Goal: Task Accomplishment & Management: Manage account settings

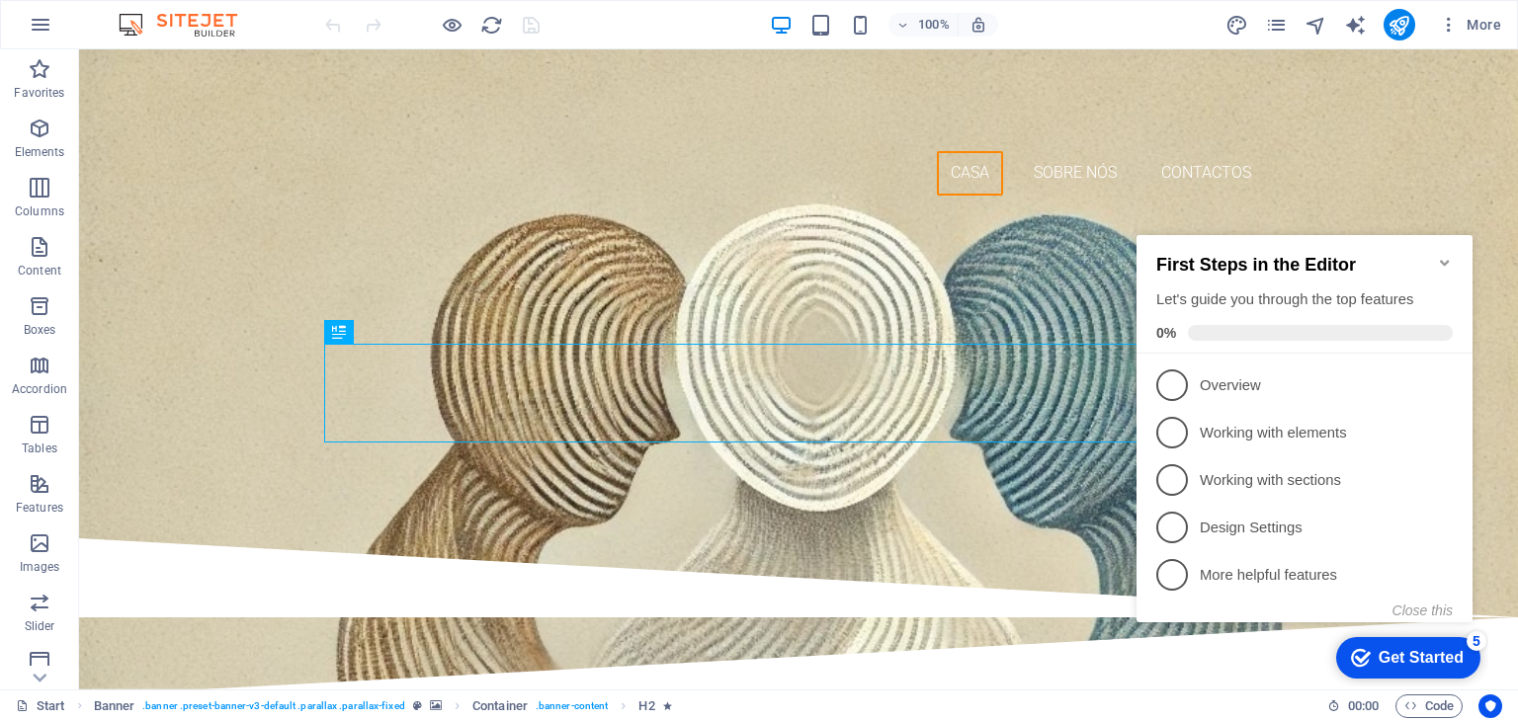
click at [1445, 260] on icon "Minimize checklist" at bounding box center [1444, 263] width 9 height 6
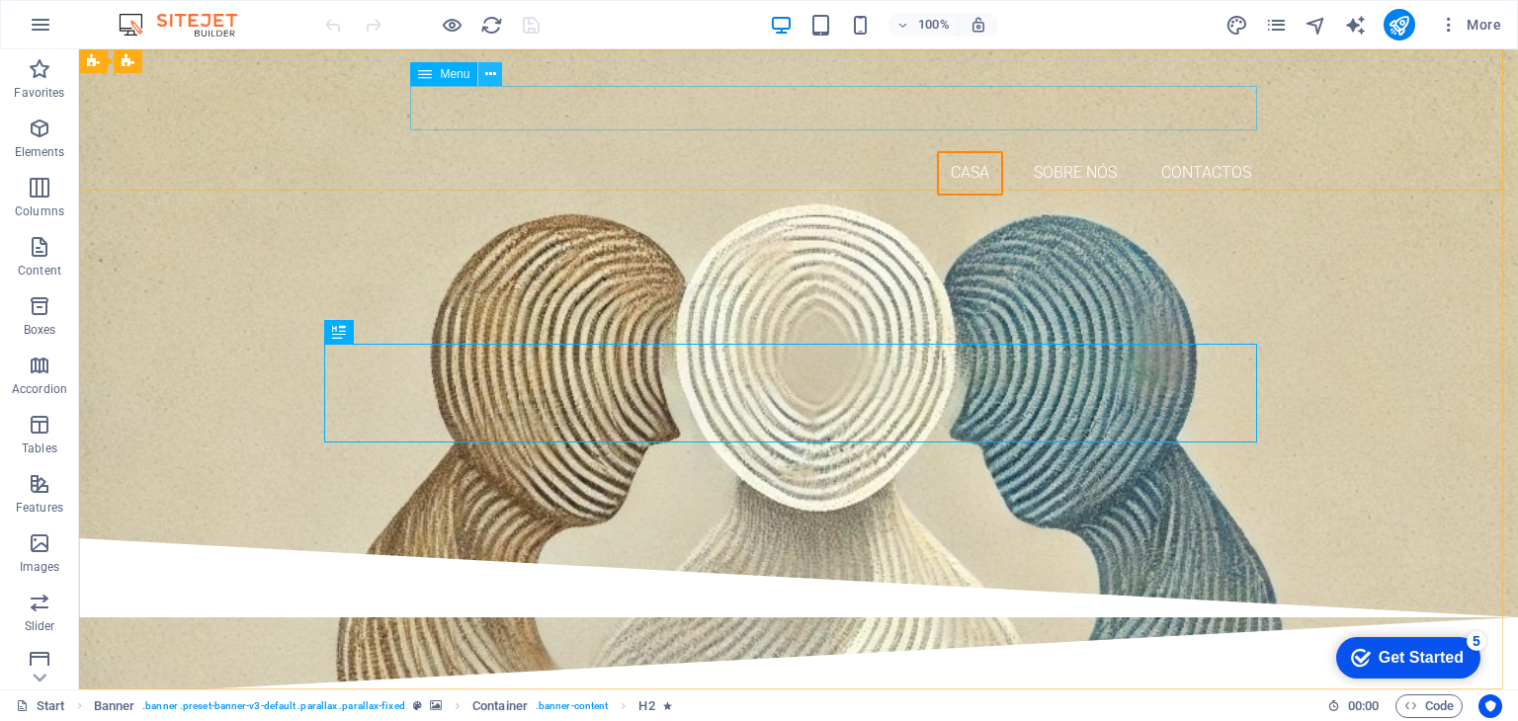
click at [500, 71] on button at bounding box center [490, 74] width 24 height 24
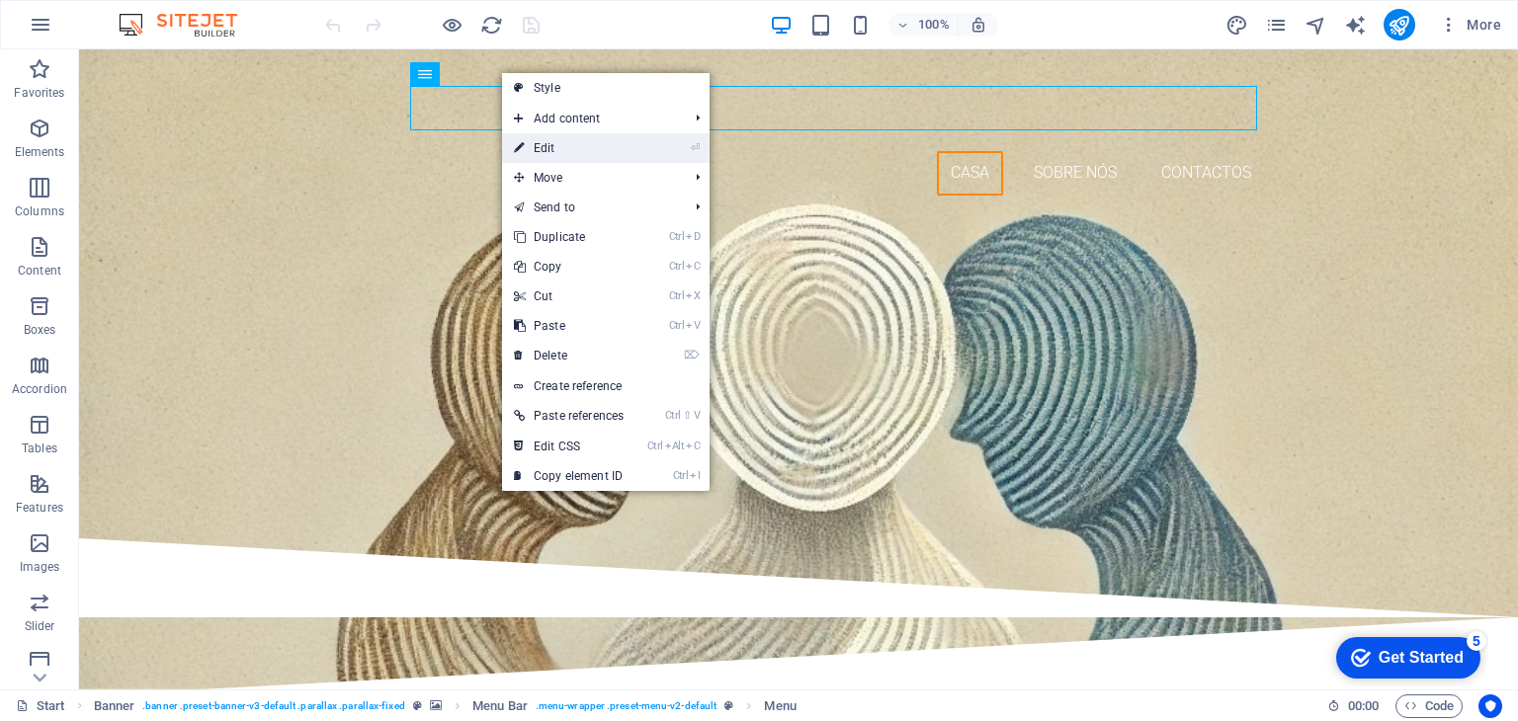
click at [562, 147] on link "⏎ Edit" at bounding box center [568, 148] width 133 height 30
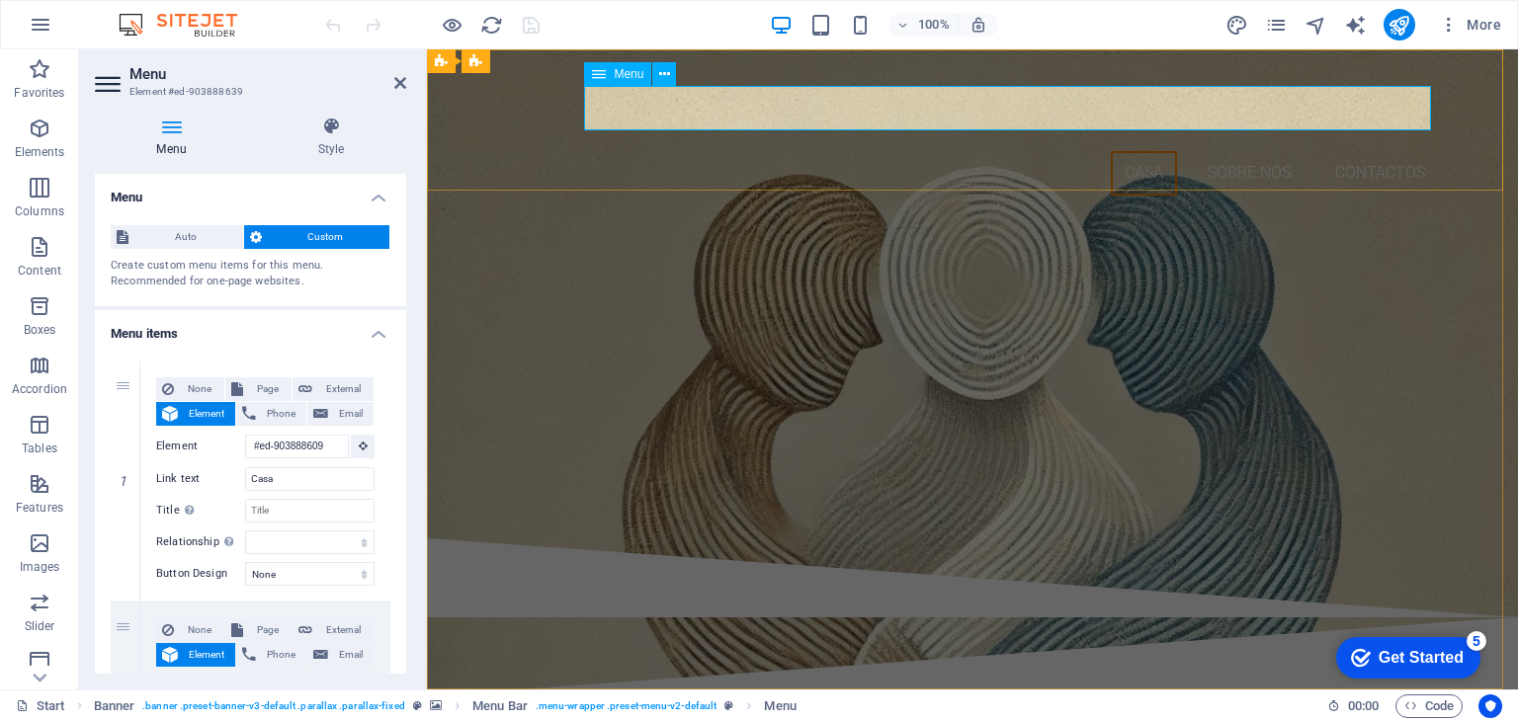
click at [1146, 151] on nav "Casa Sobre nós CONTACTOS" at bounding box center [972, 173] width 933 height 44
click at [564, 60] on icon at bounding box center [562, 61] width 11 height 21
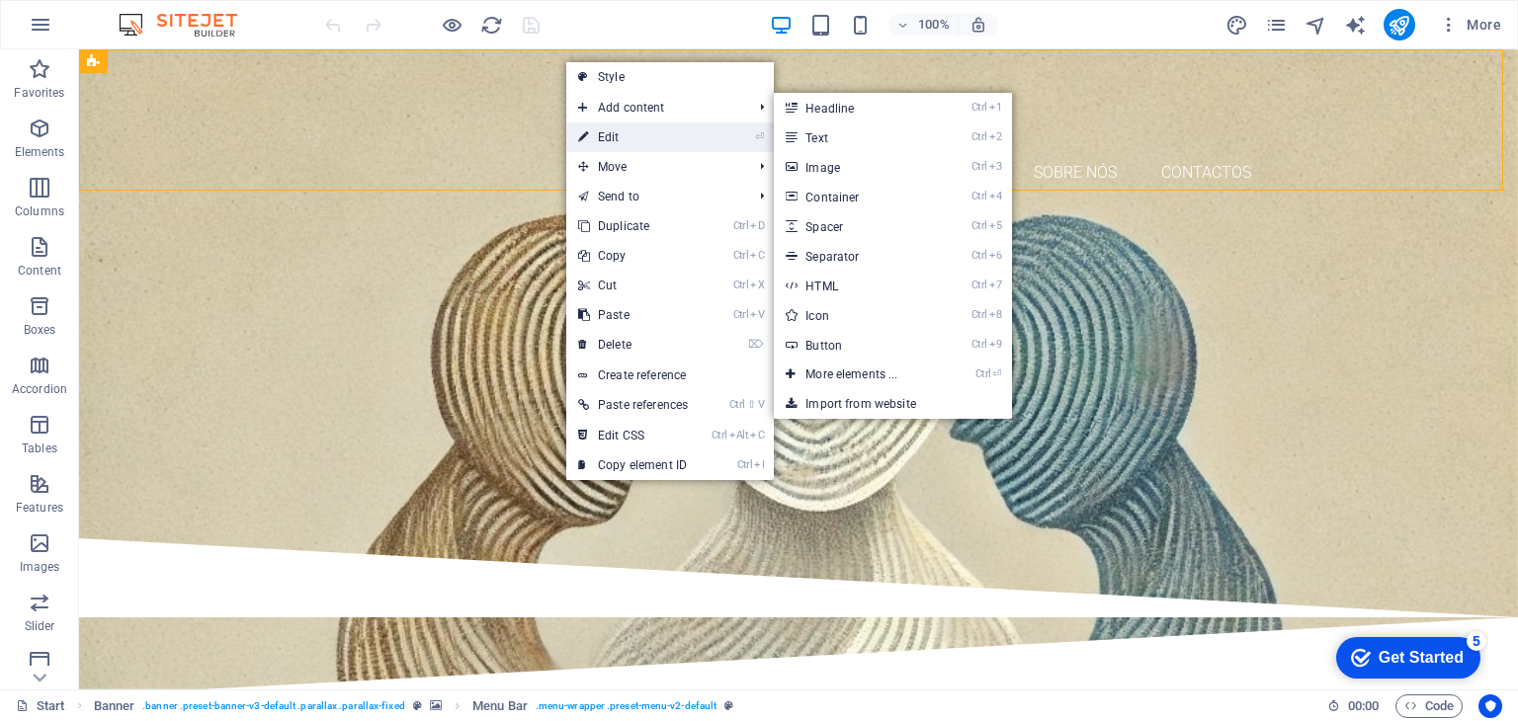
click at [613, 138] on link "⏎ Edit" at bounding box center [632, 138] width 133 height 30
click at [267, 135] on div "Casa Sobre nós CONTACTOS ASSOCIAÇÃO [PERSON_NAME]" at bounding box center [798, 142] width 1439 height 186
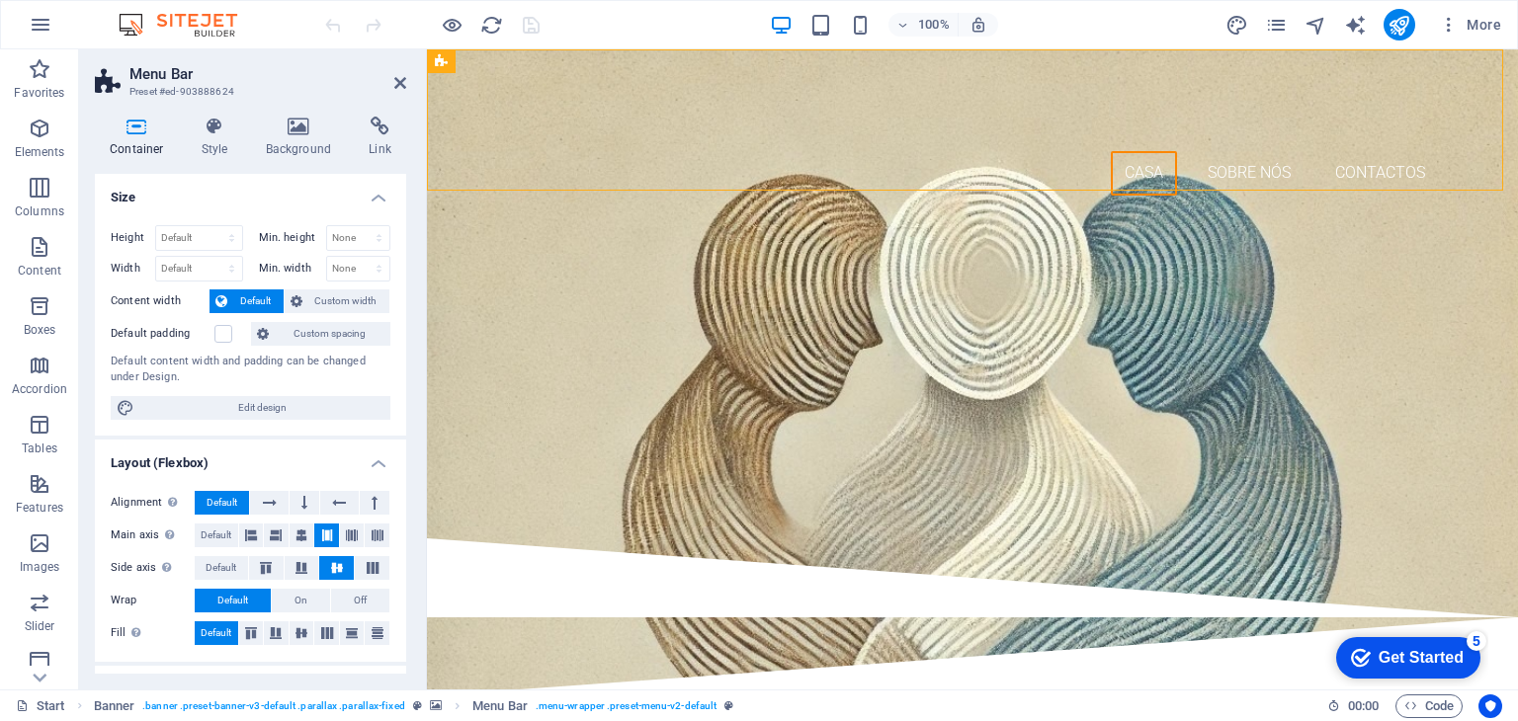
click at [130, 131] on icon at bounding box center [137, 127] width 84 height 20
click at [139, 140] on h4 "Container" at bounding box center [141, 138] width 92 height 42
click at [396, 80] on icon at bounding box center [400, 83] width 12 height 16
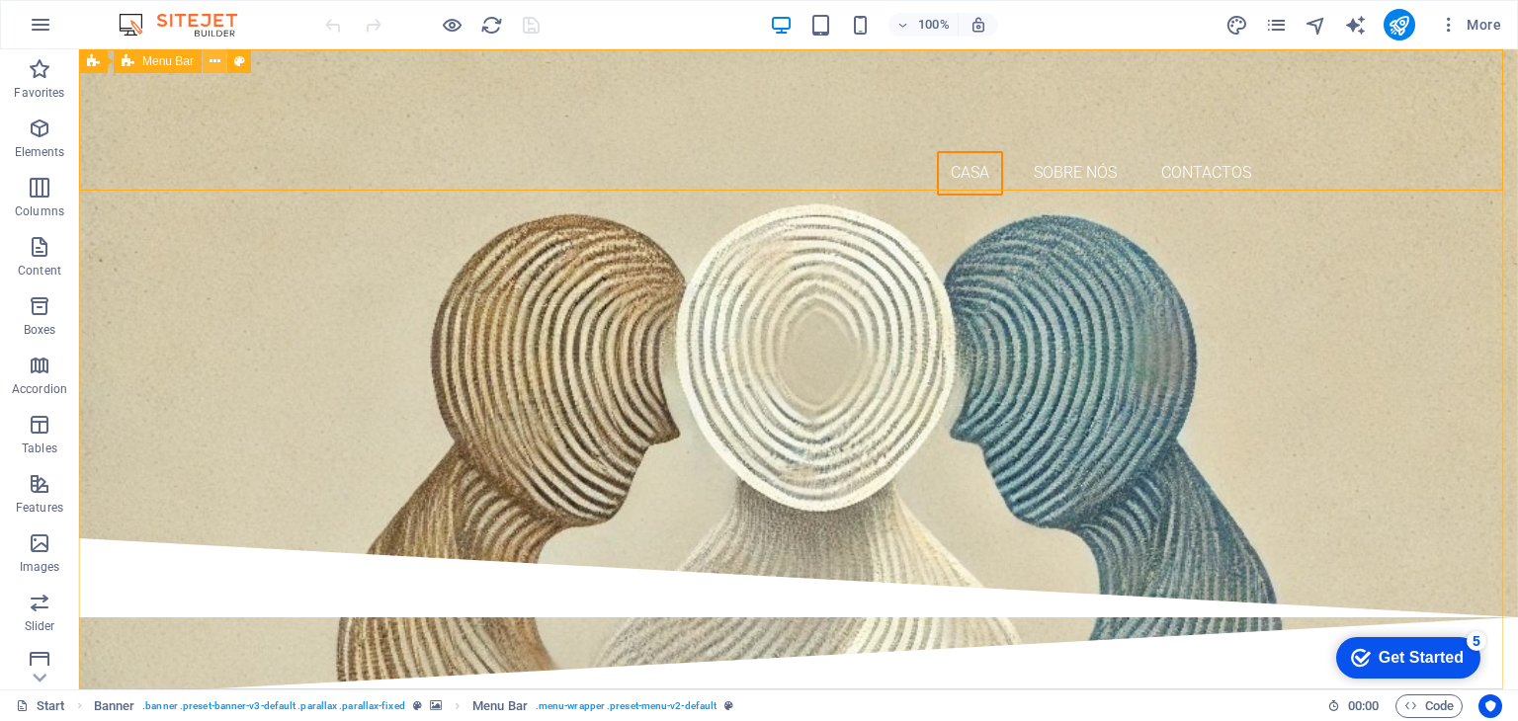
click at [214, 61] on icon at bounding box center [215, 61] width 11 height 21
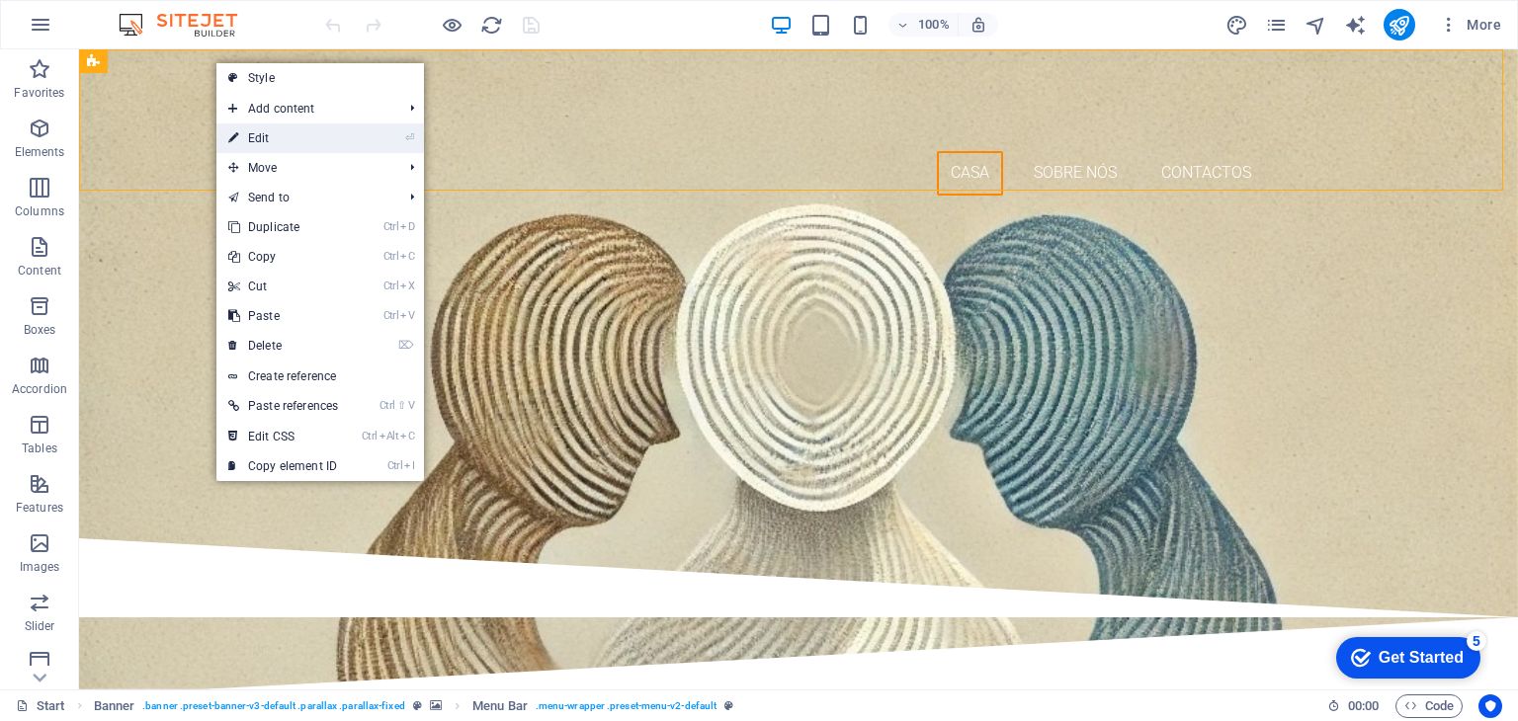
click at [274, 136] on link "⏎ Edit" at bounding box center [282, 139] width 133 height 30
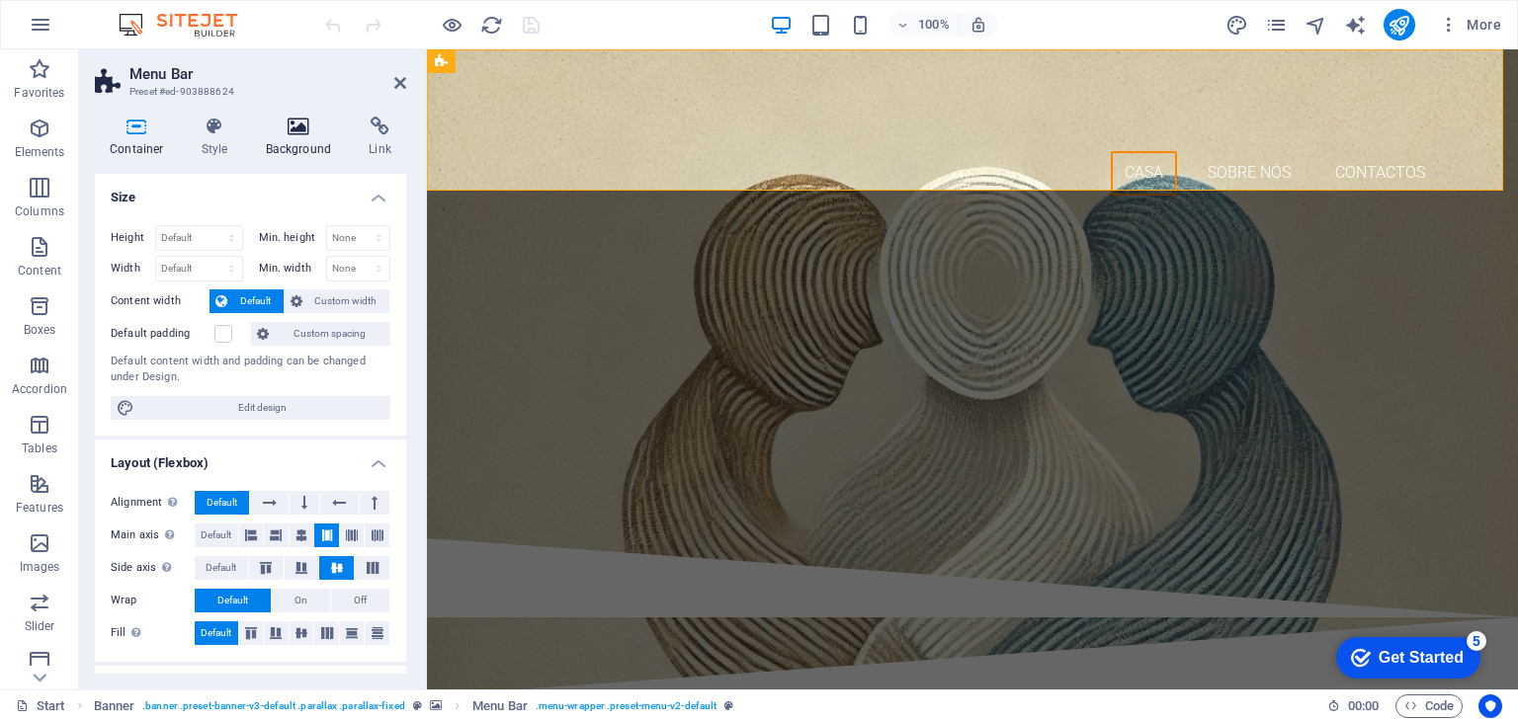
click at [296, 126] on icon at bounding box center [299, 127] width 96 height 20
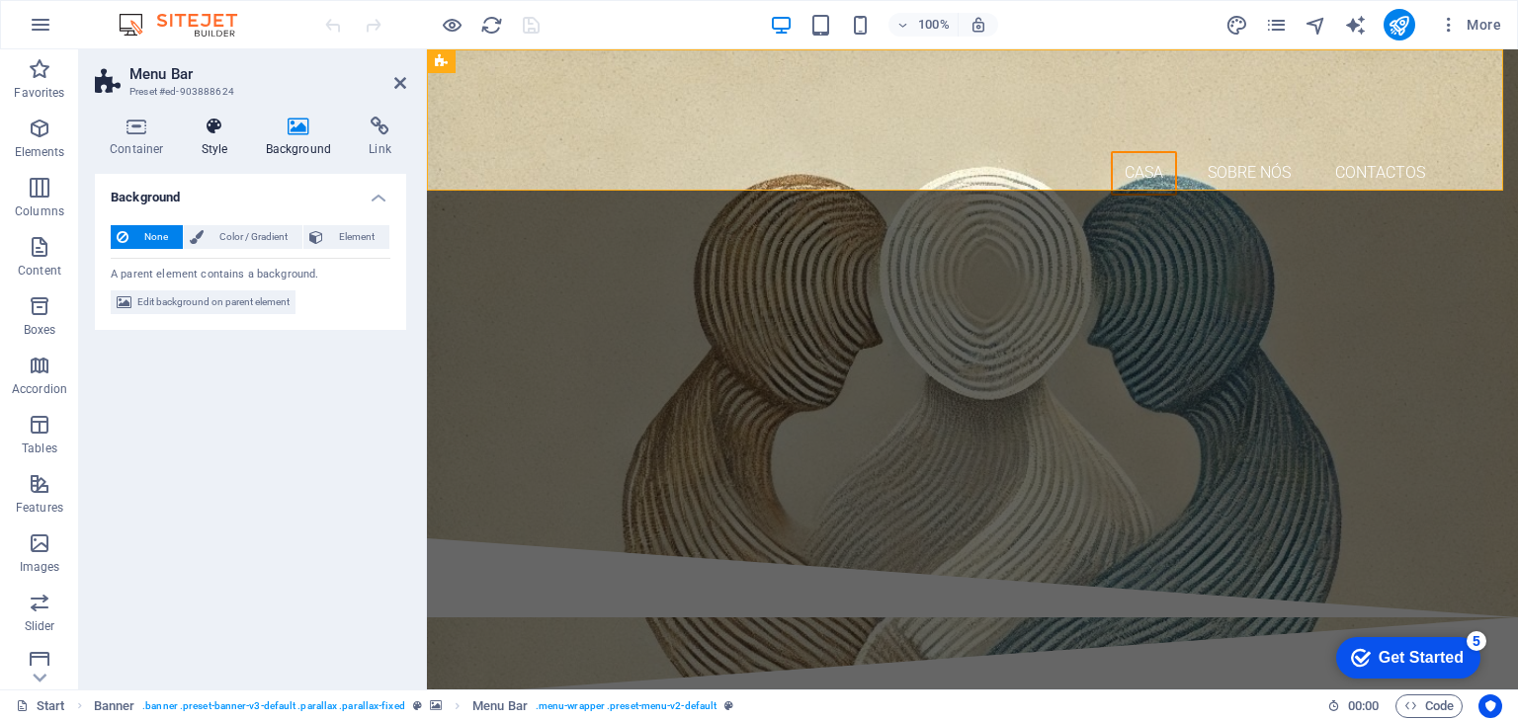
click at [208, 139] on h4 "Style" at bounding box center [219, 138] width 64 height 42
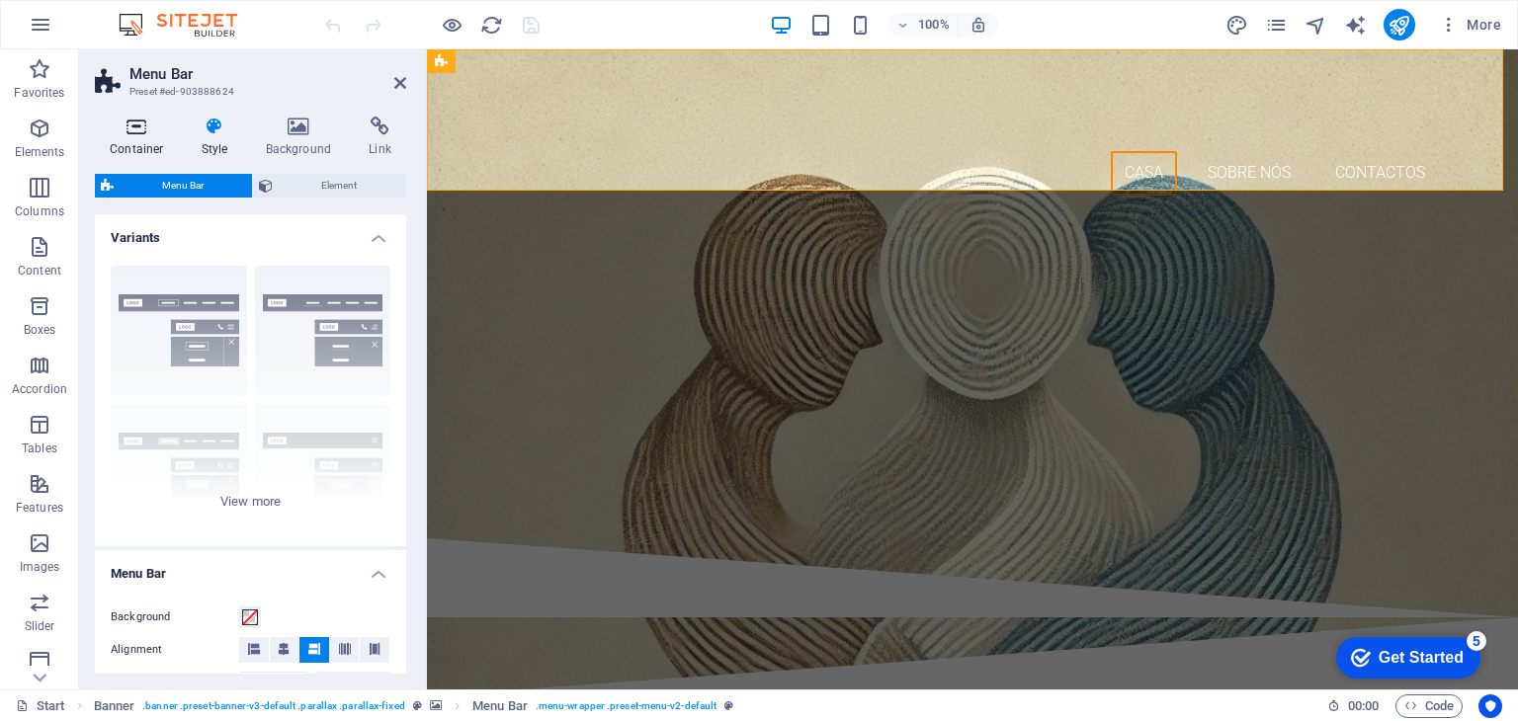
click at [130, 138] on h4 "Container" at bounding box center [141, 138] width 92 height 42
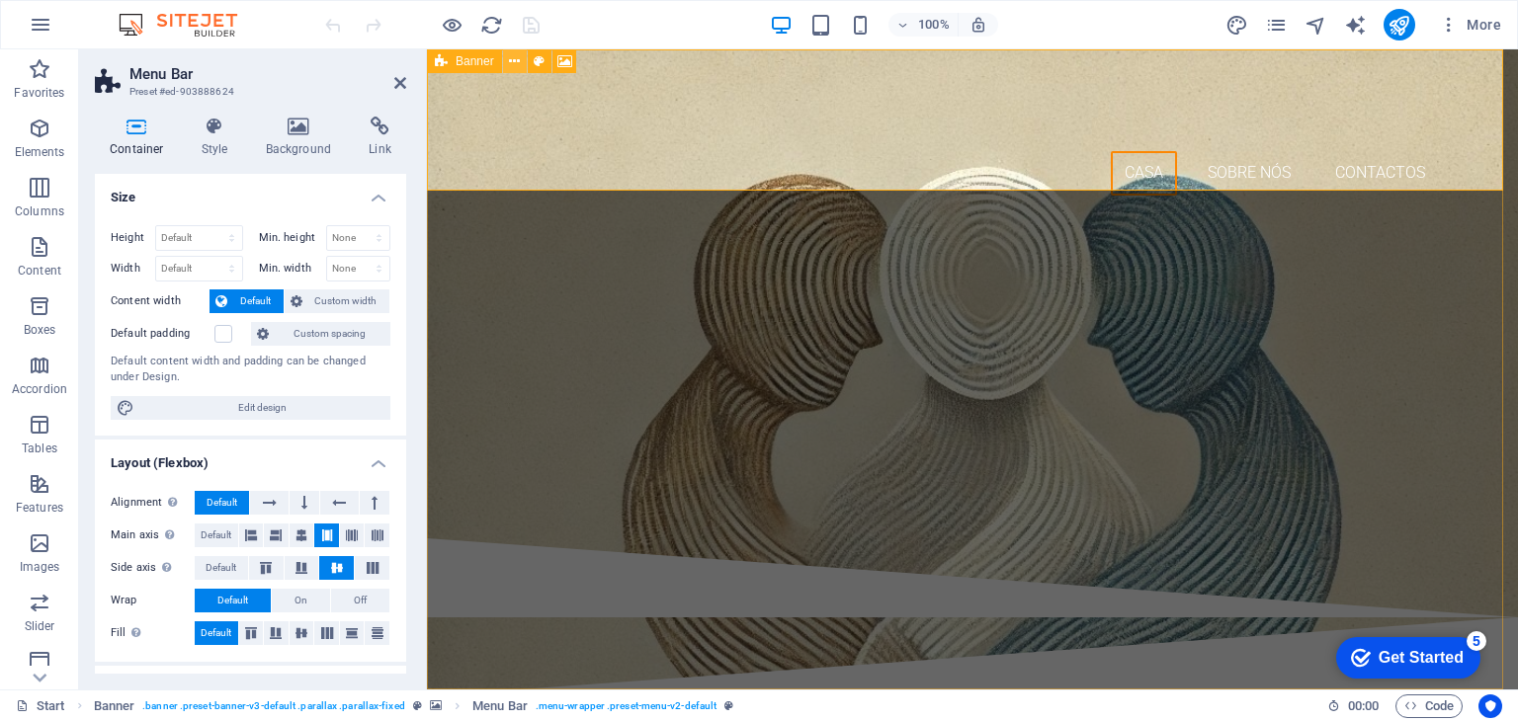
click at [512, 64] on icon at bounding box center [514, 61] width 11 height 21
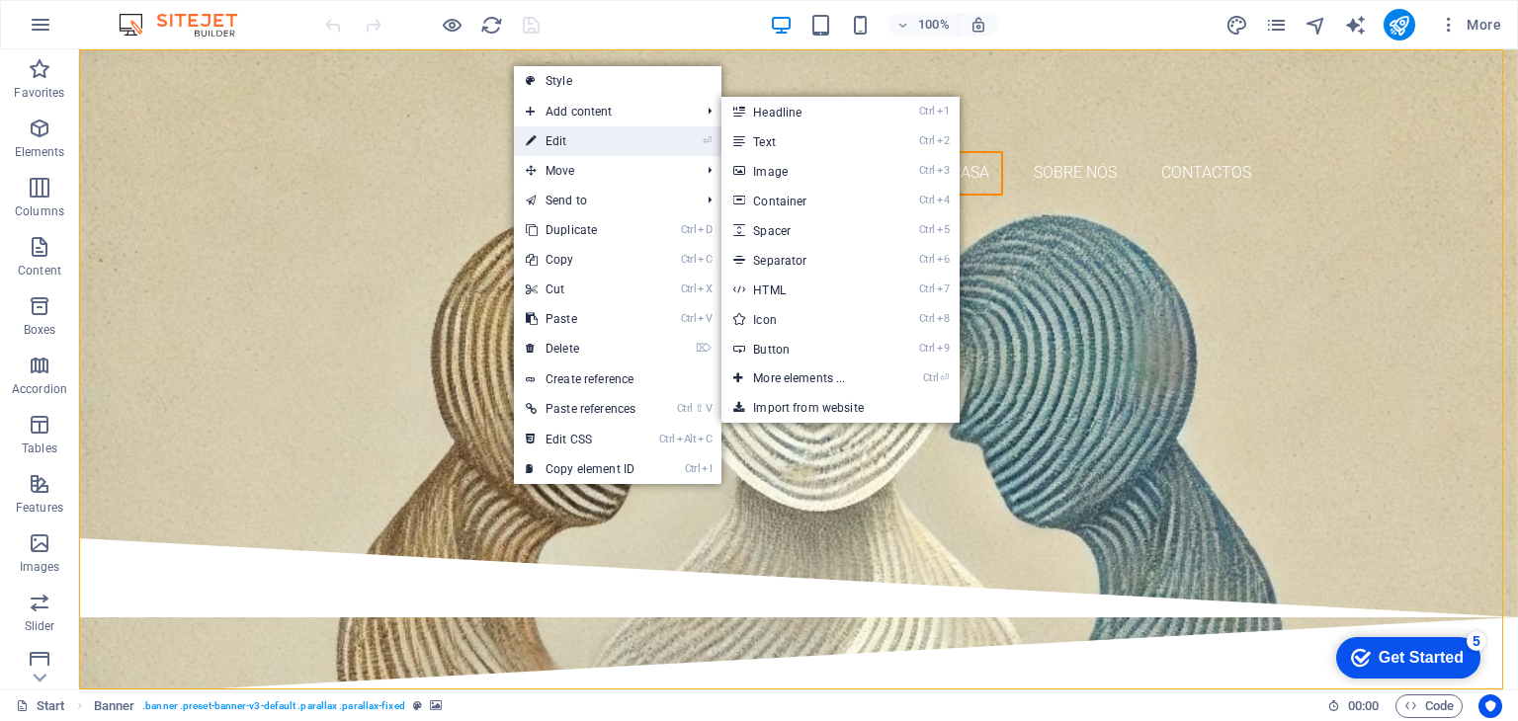
click at [549, 139] on link "⏎ Edit" at bounding box center [580, 141] width 133 height 30
select select "vh"
select select "header"
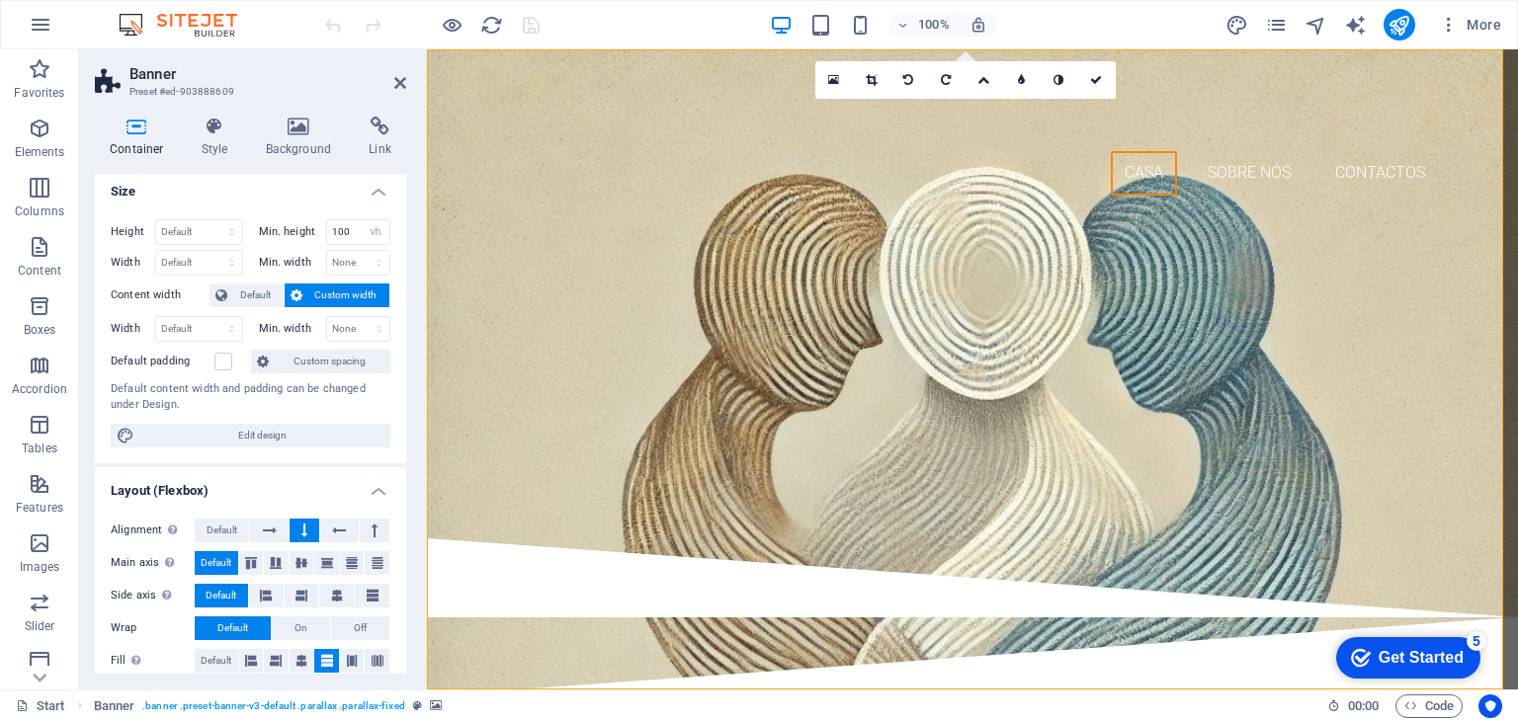
scroll to position [297, 0]
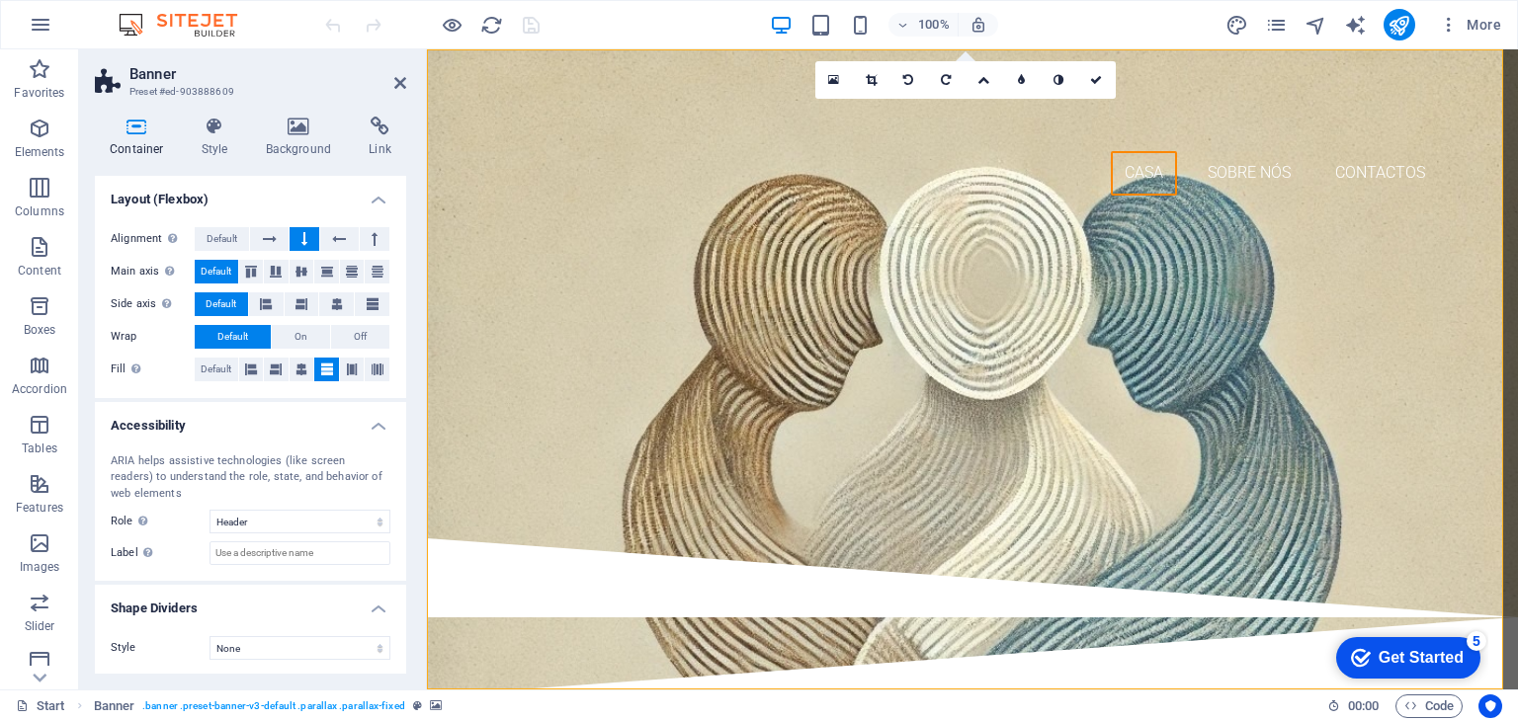
click at [136, 132] on icon at bounding box center [137, 127] width 84 height 20
click at [400, 80] on icon at bounding box center [400, 83] width 12 height 16
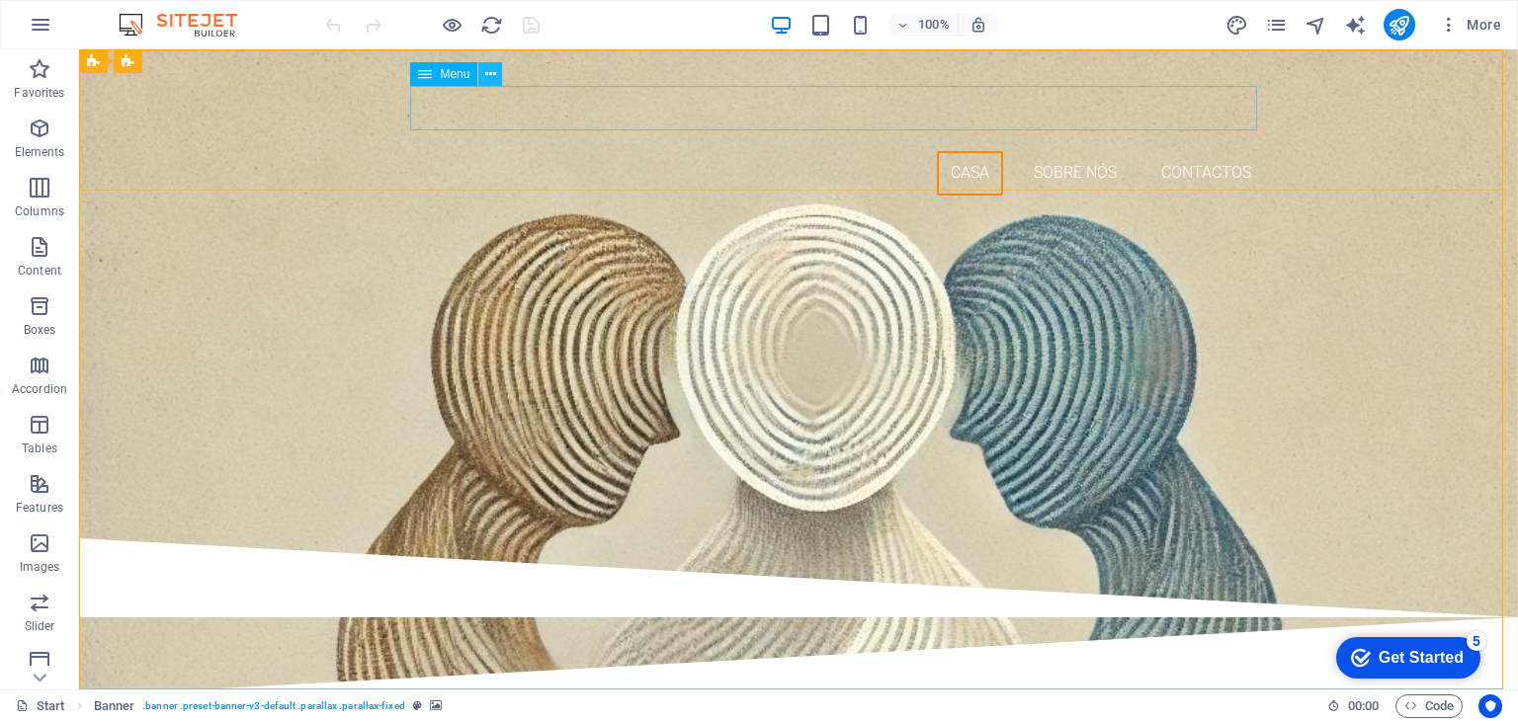
click at [494, 72] on icon at bounding box center [490, 74] width 11 height 21
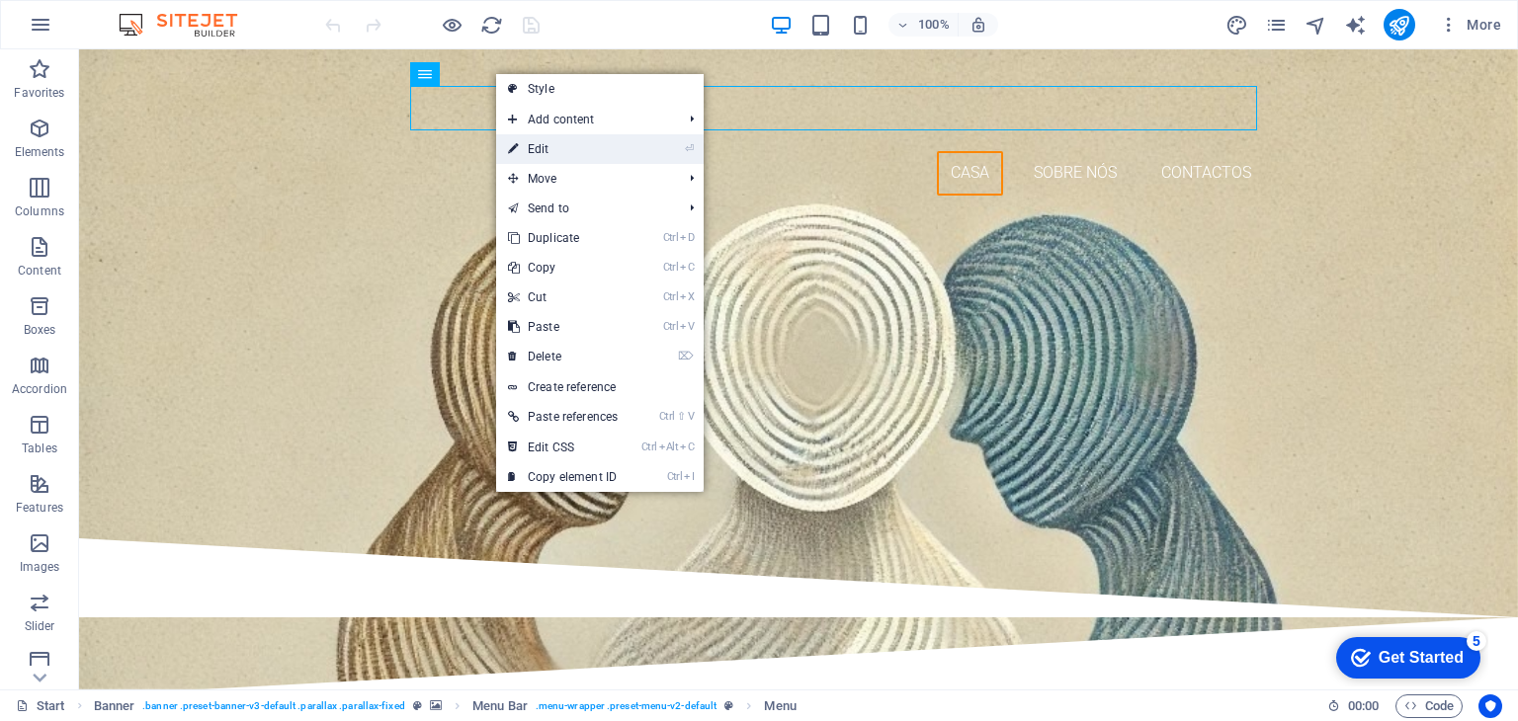
click at [542, 147] on link "⏎ Edit" at bounding box center [562, 149] width 133 height 30
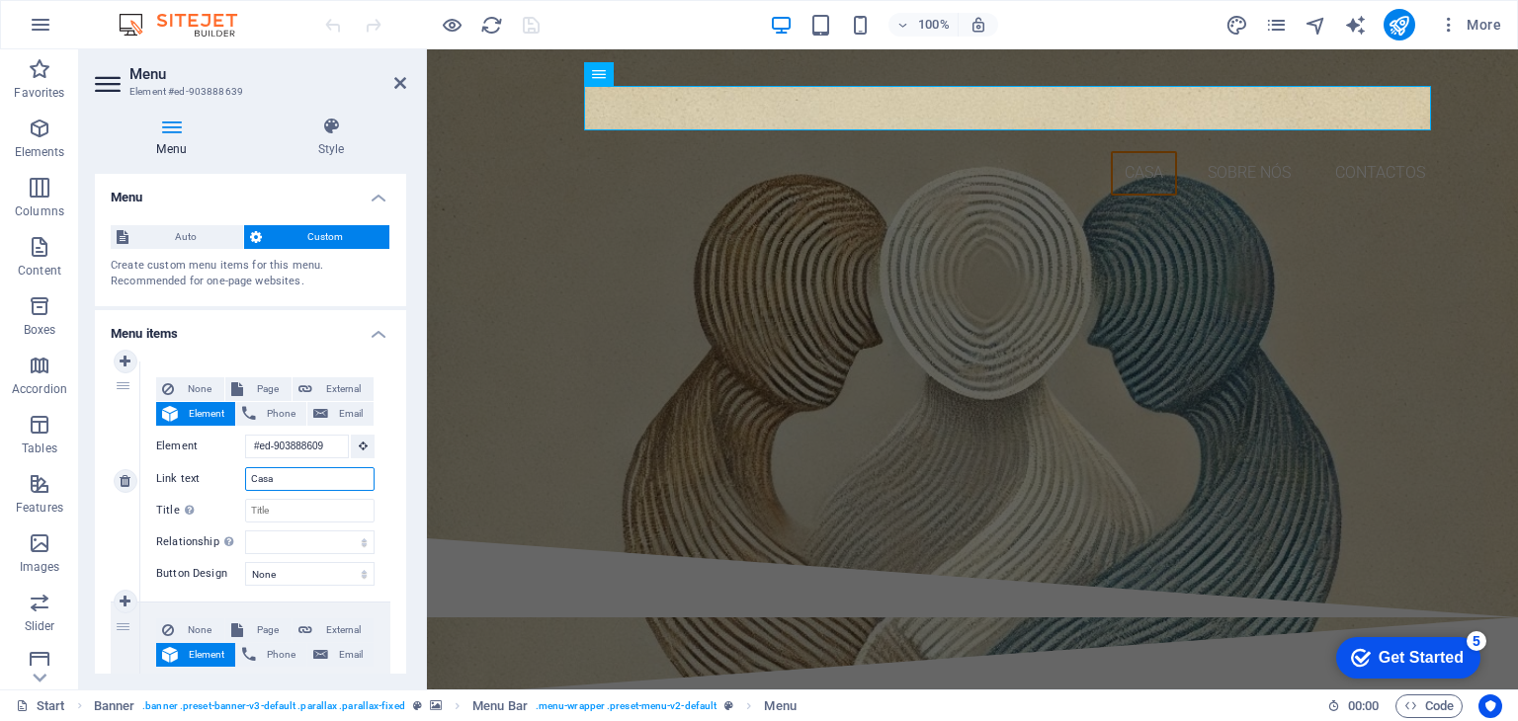
click at [277, 476] on input "Casa" at bounding box center [309, 479] width 129 height 24
type input "C"
select select
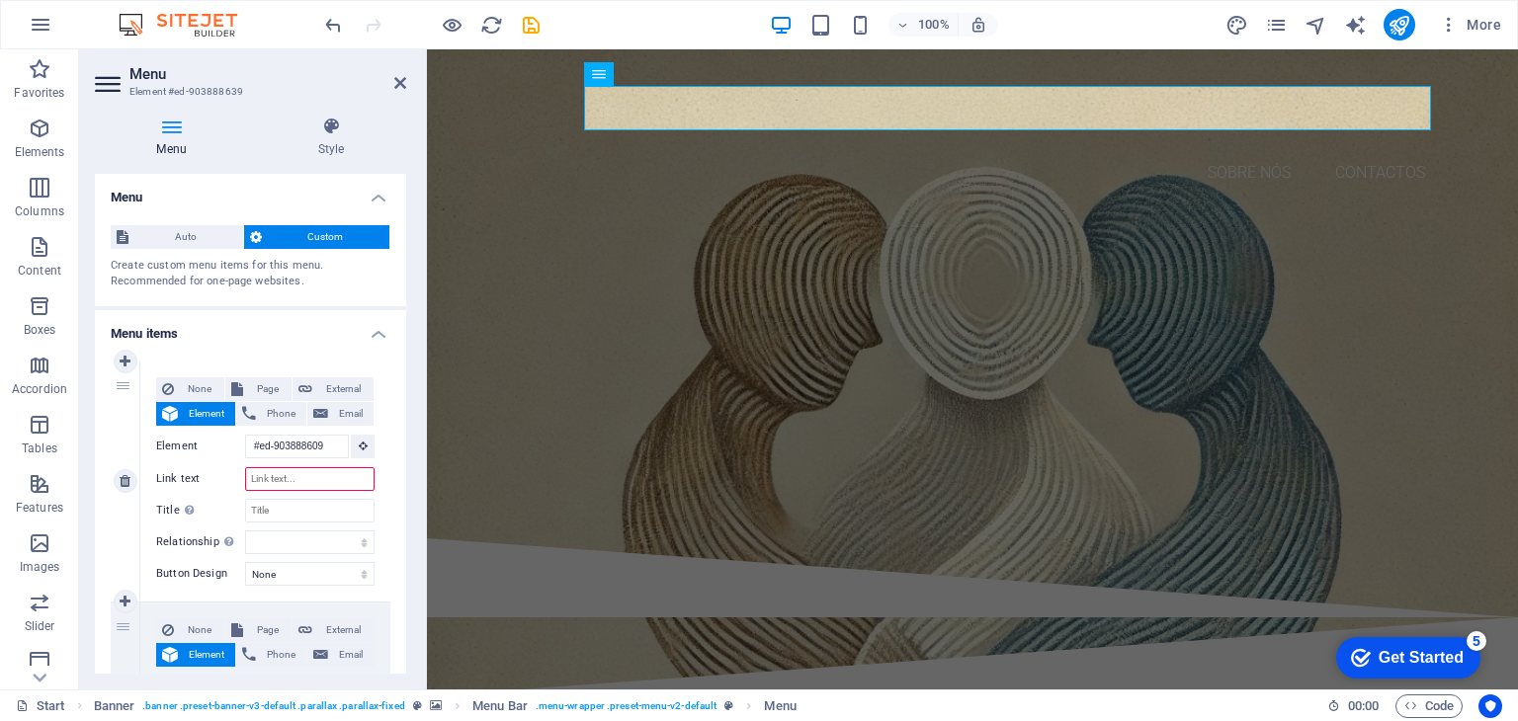
type input "I"
select select
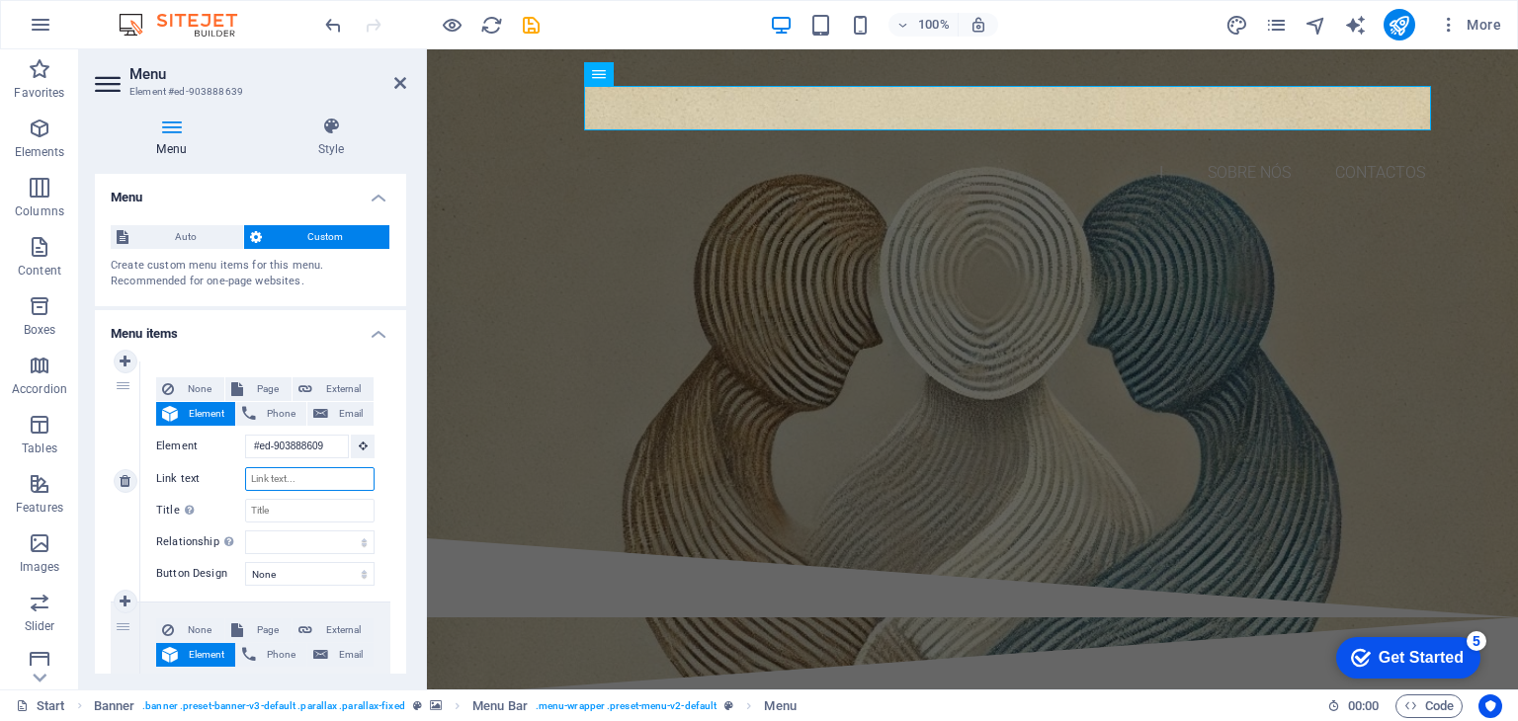
select select
type input "IN"
select select
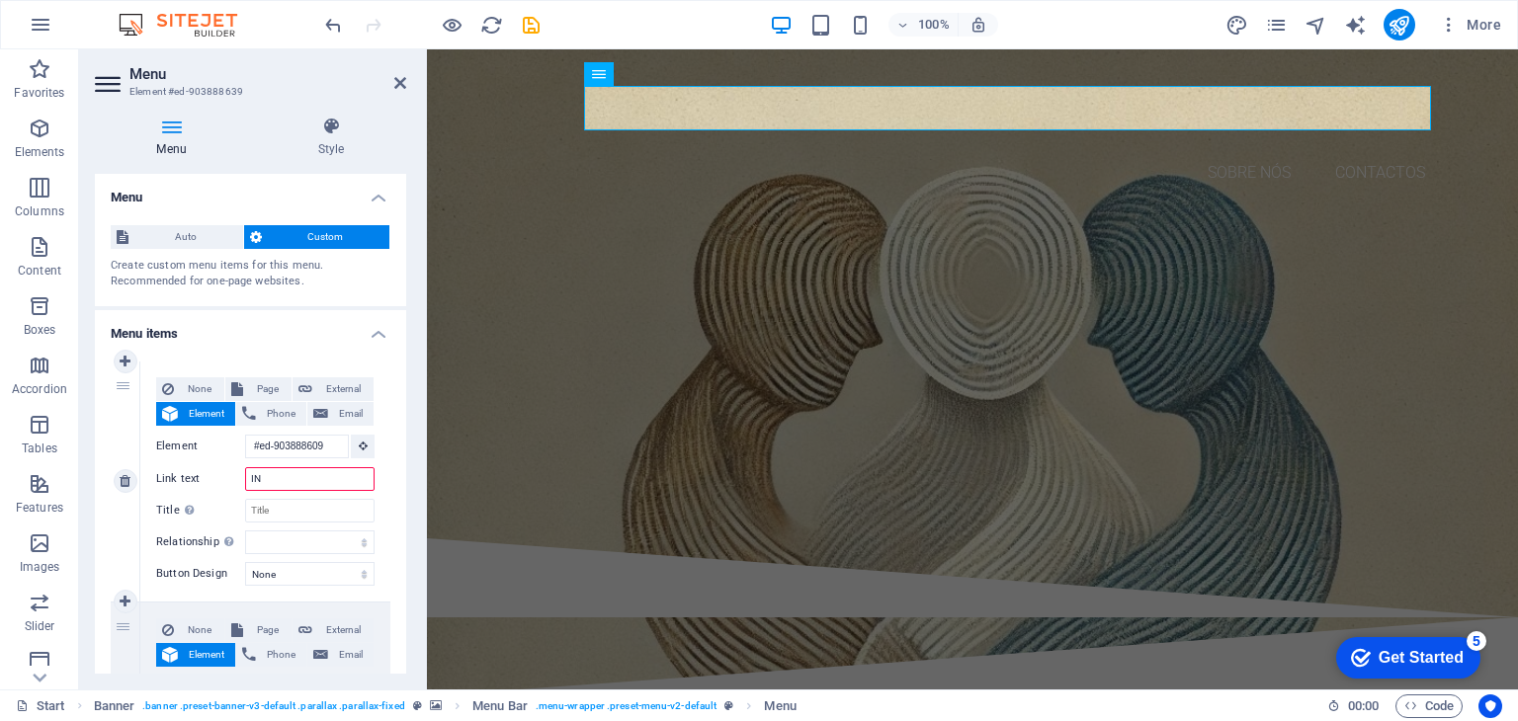
select select
type input "INÍCIO"
select select
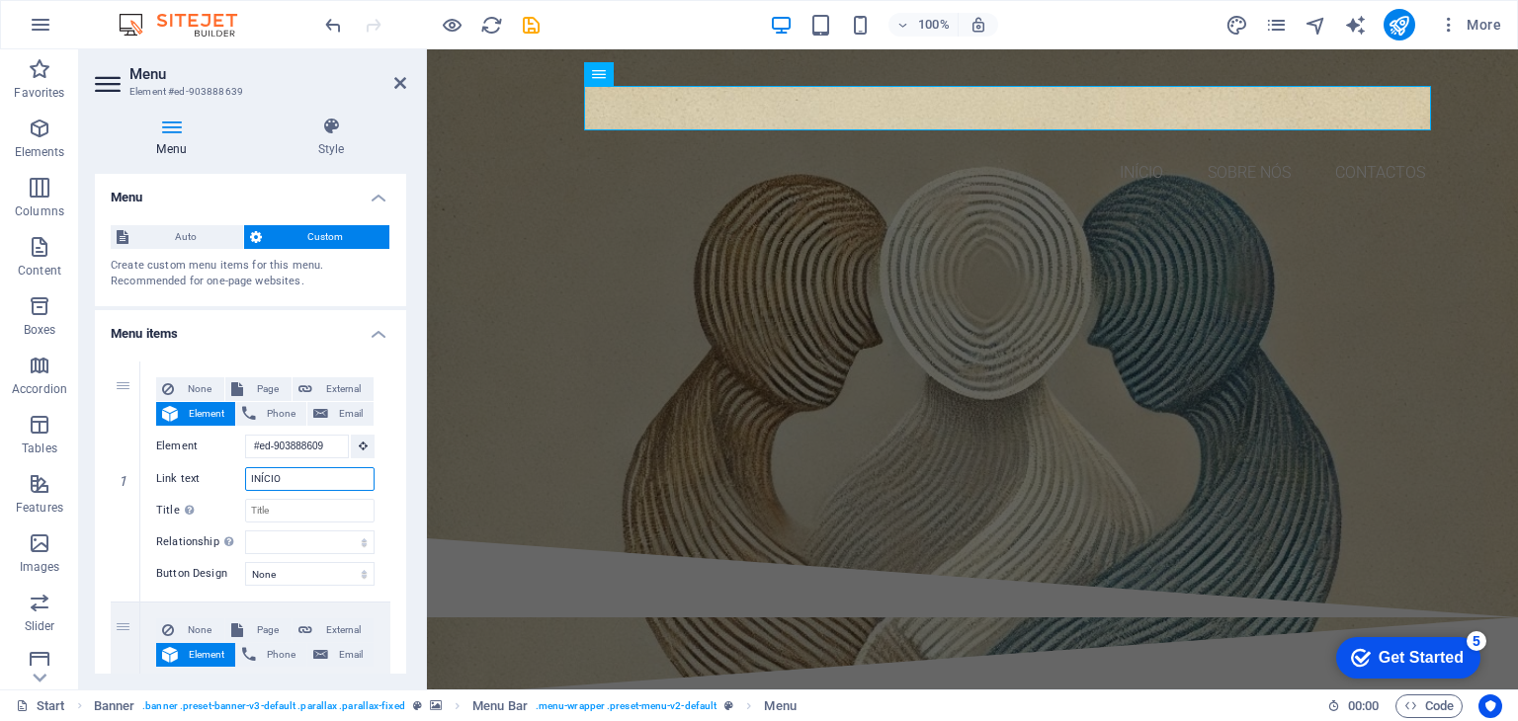
type input "INÍCIO"
click at [372, 290] on div "Create custom menu items for this menu. Recommended for one-page websites." at bounding box center [251, 274] width 280 height 33
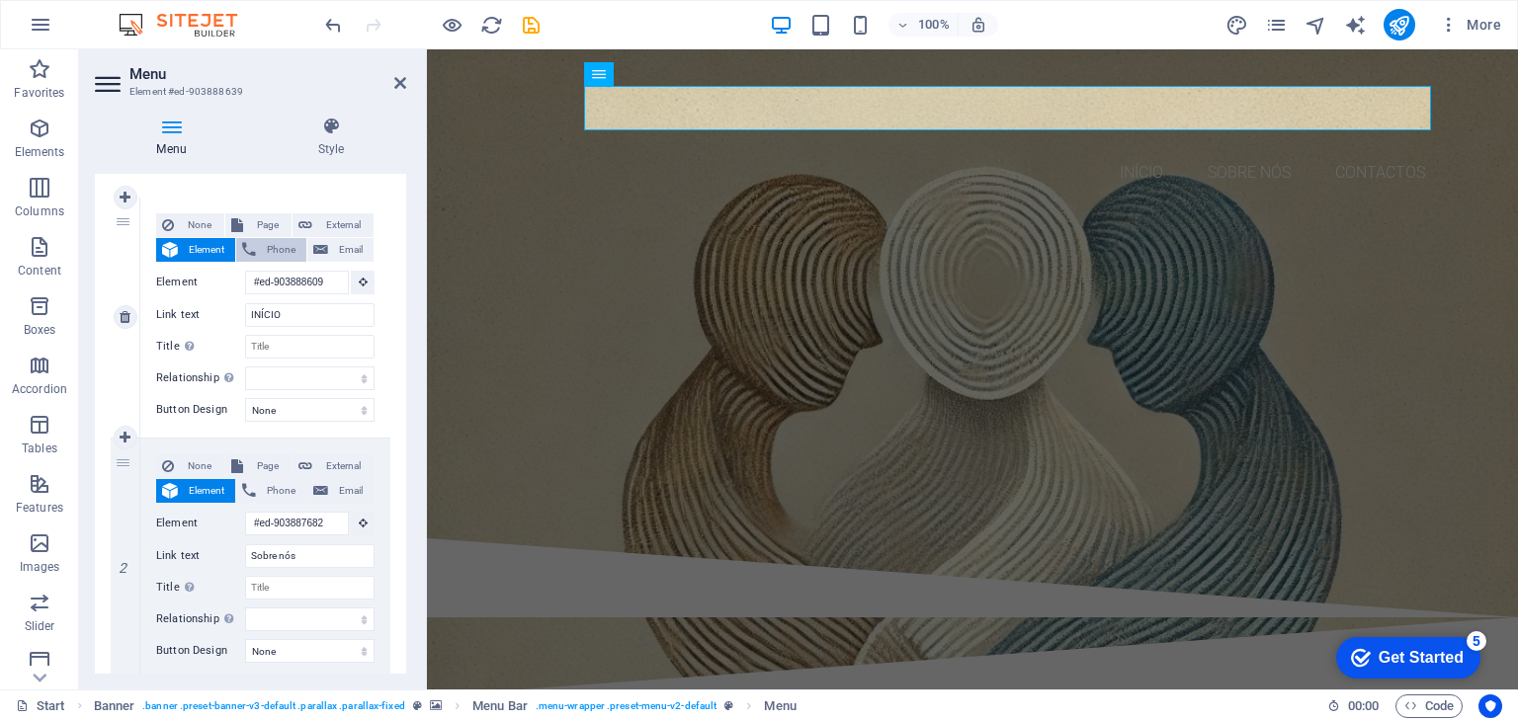
scroll to position [0, 0]
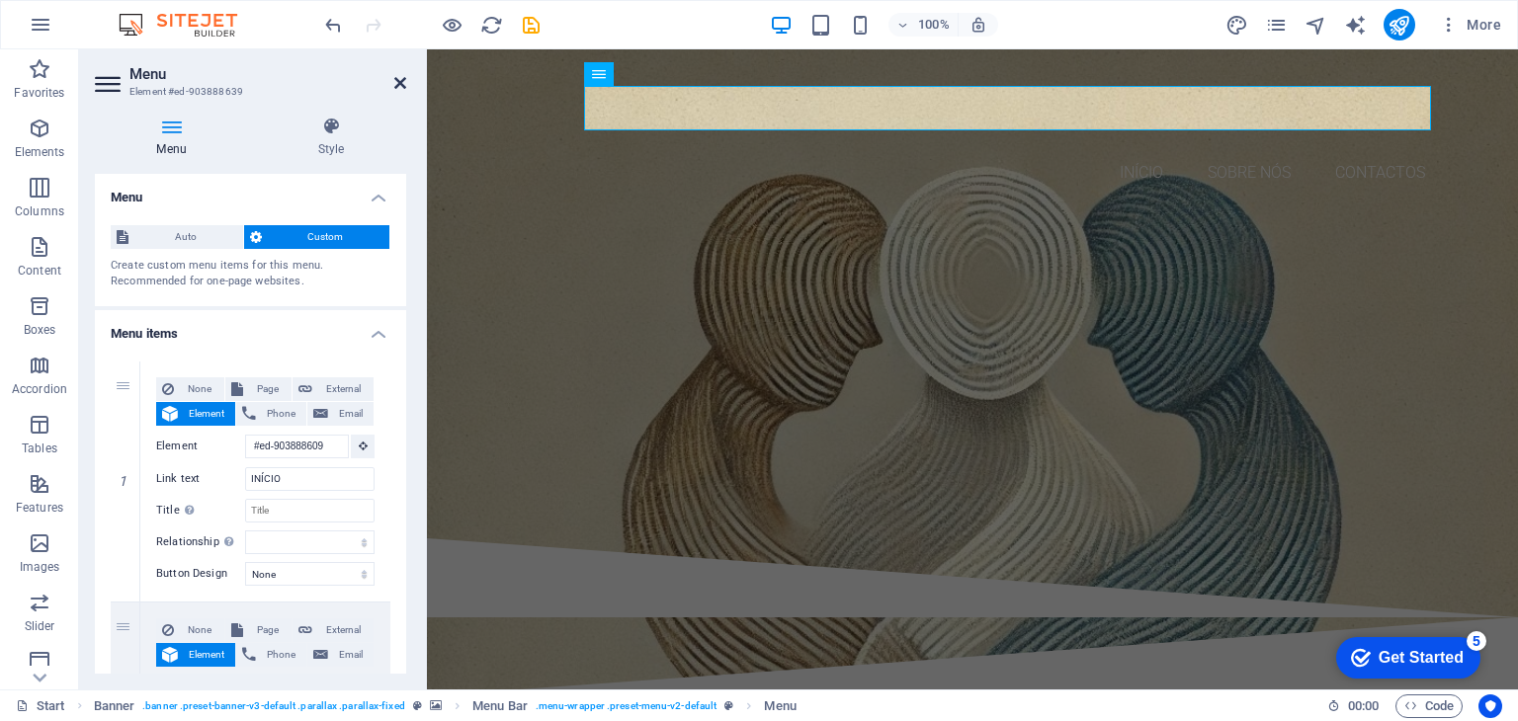
click at [399, 81] on icon at bounding box center [400, 83] width 12 height 16
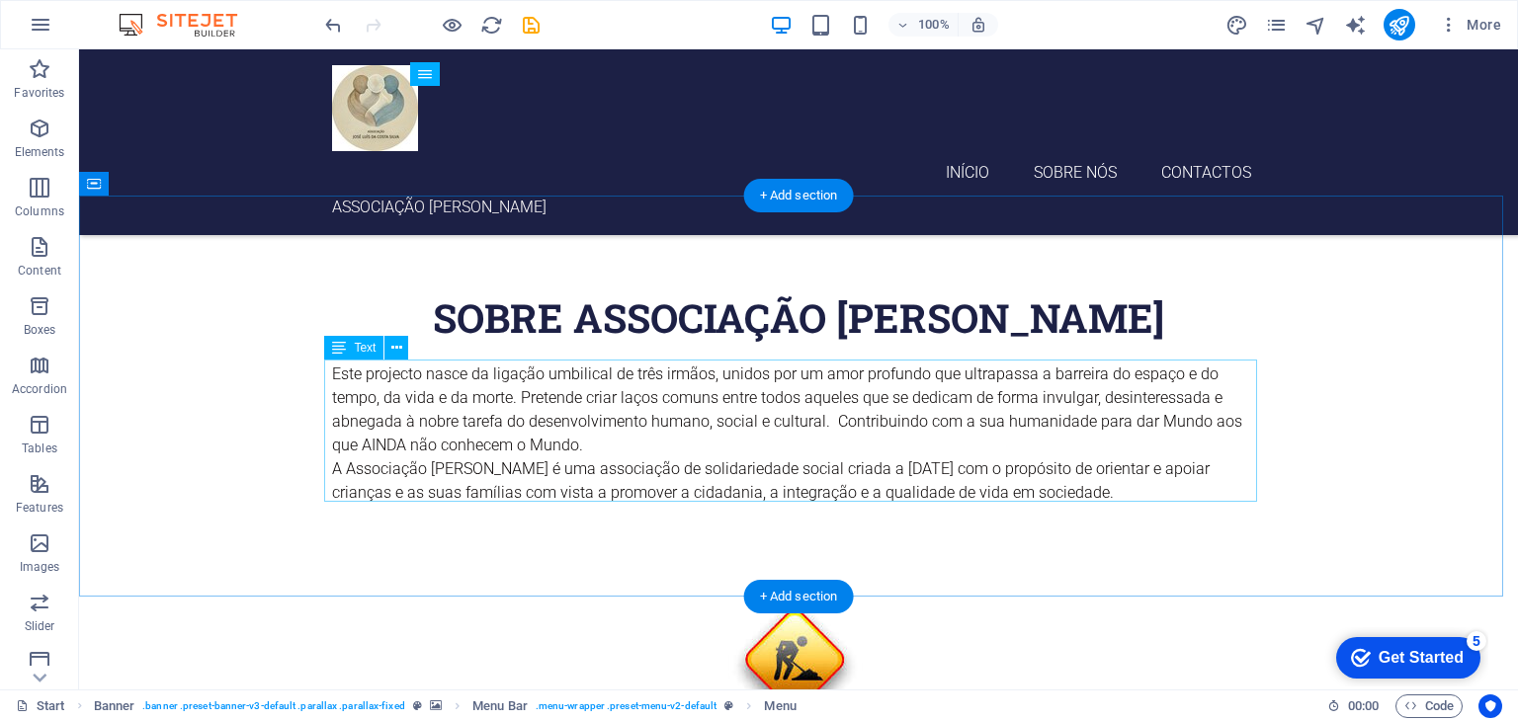
scroll to position [494, 0]
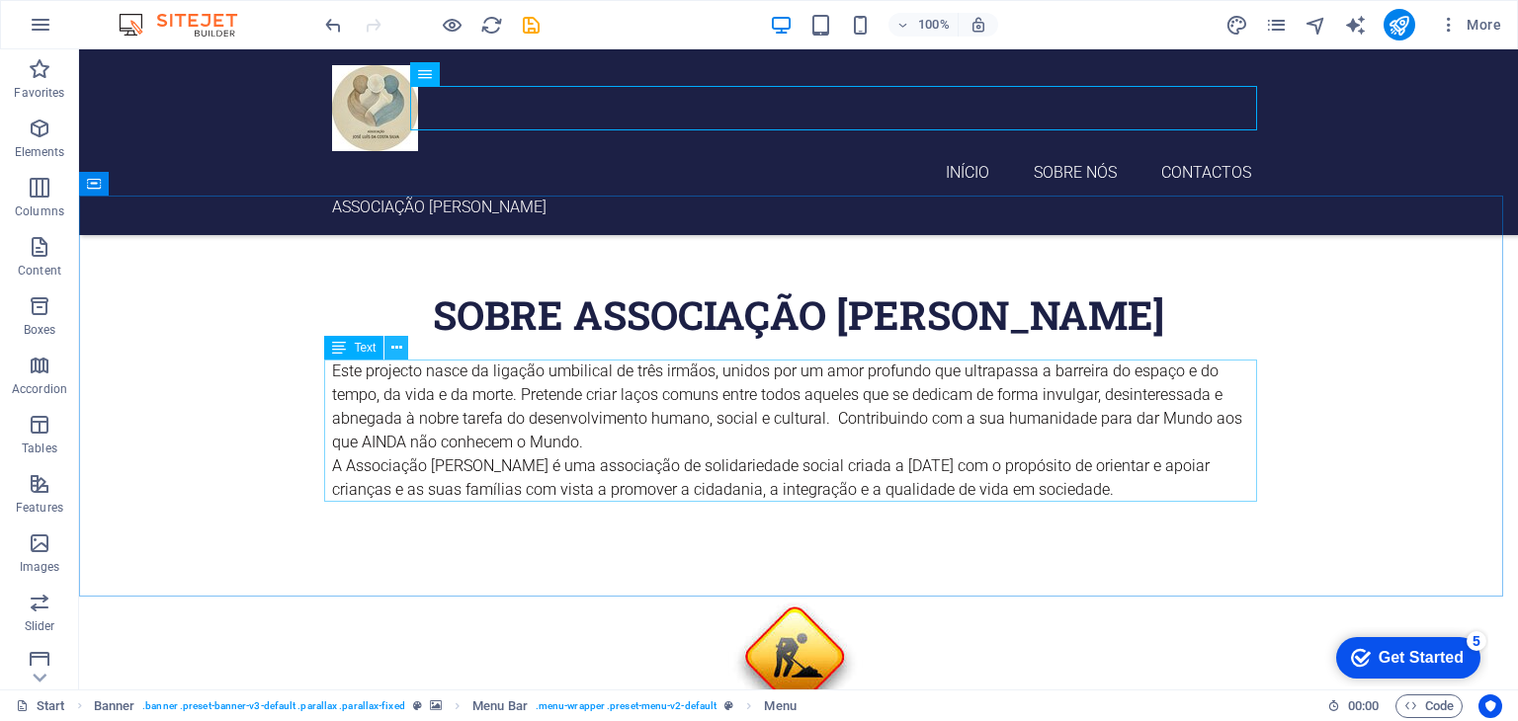
click at [397, 347] on icon at bounding box center [396, 348] width 11 height 21
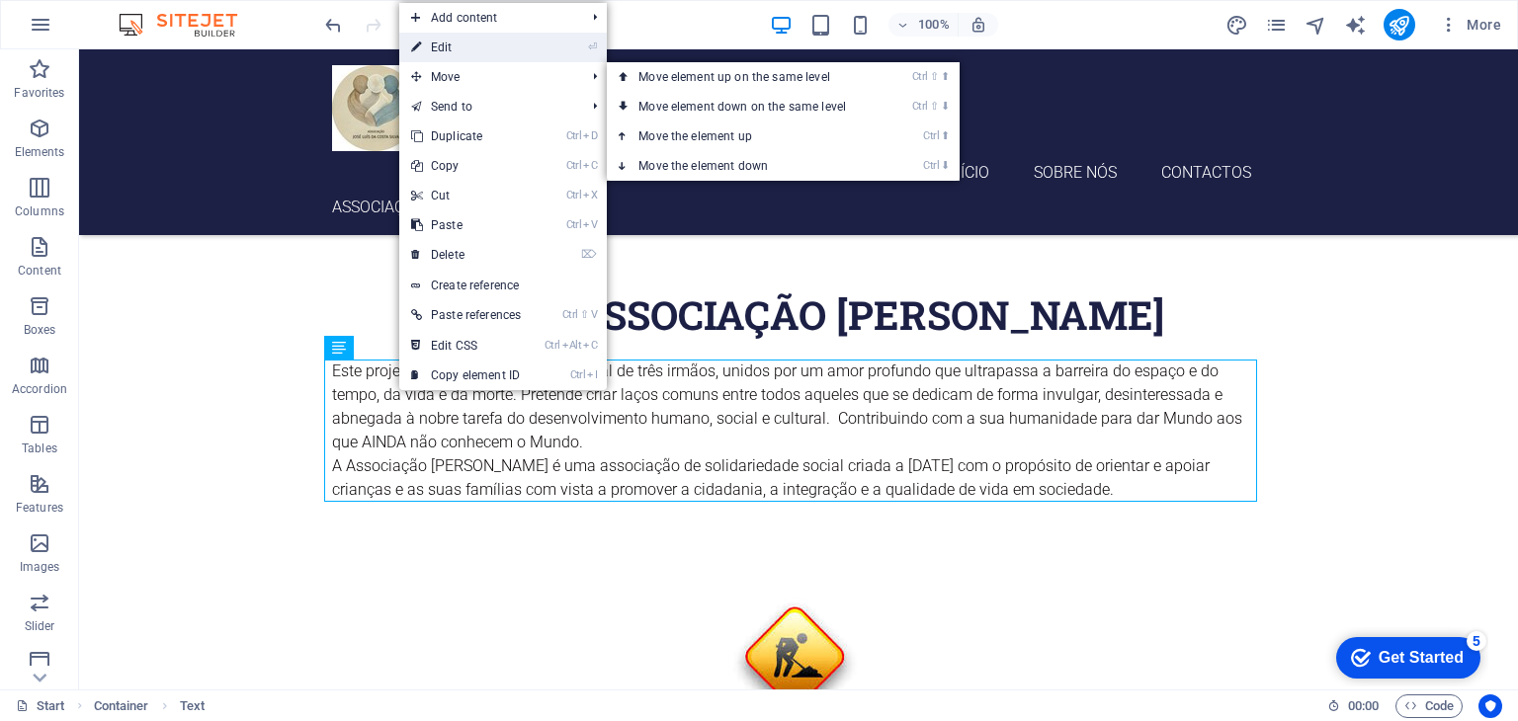
click at [454, 44] on link "⏎ Edit" at bounding box center [465, 48] width 133 height 30
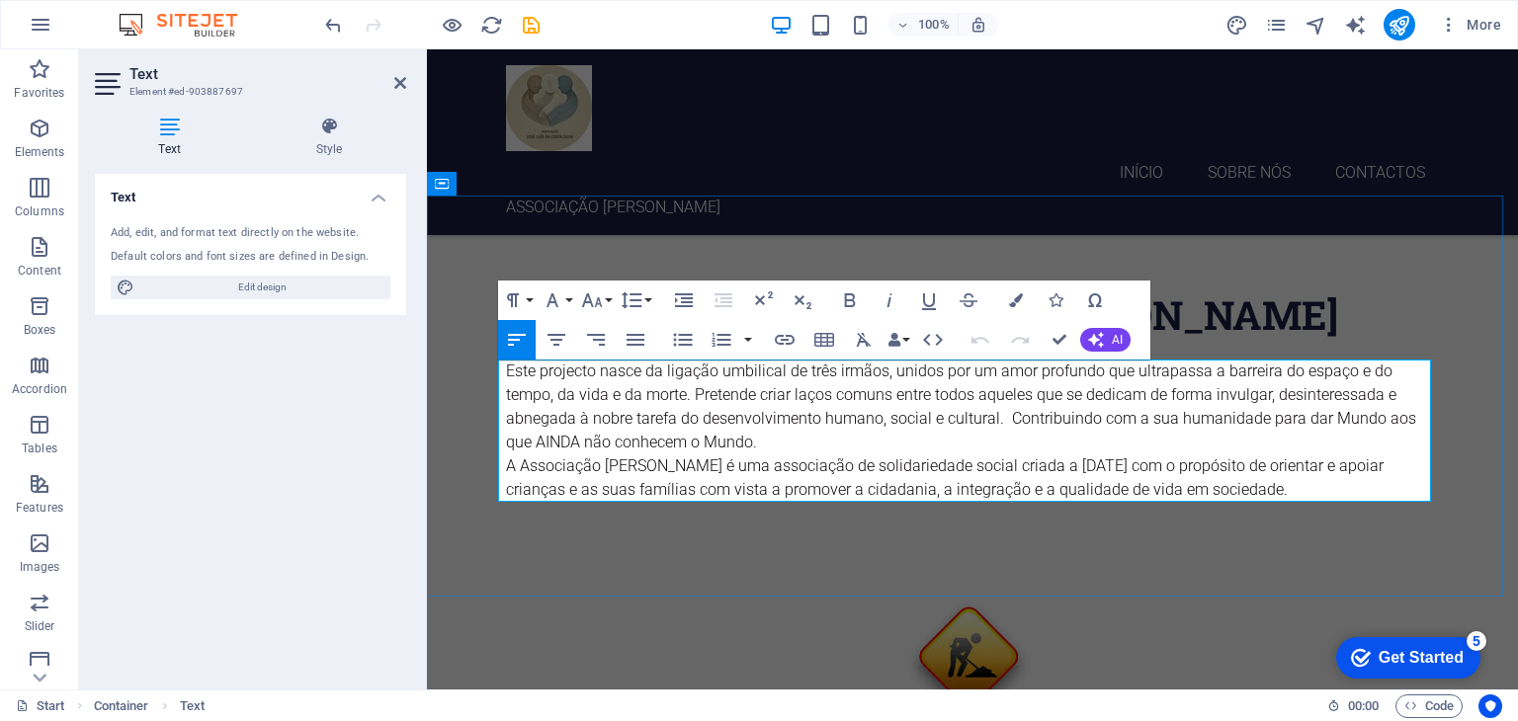
click at [1056, 466] on span "A Associação [PERSON_NAME] é uma associação de solidariedade social criada a [D…" at bounding box center [945, 478] width 878 height 42
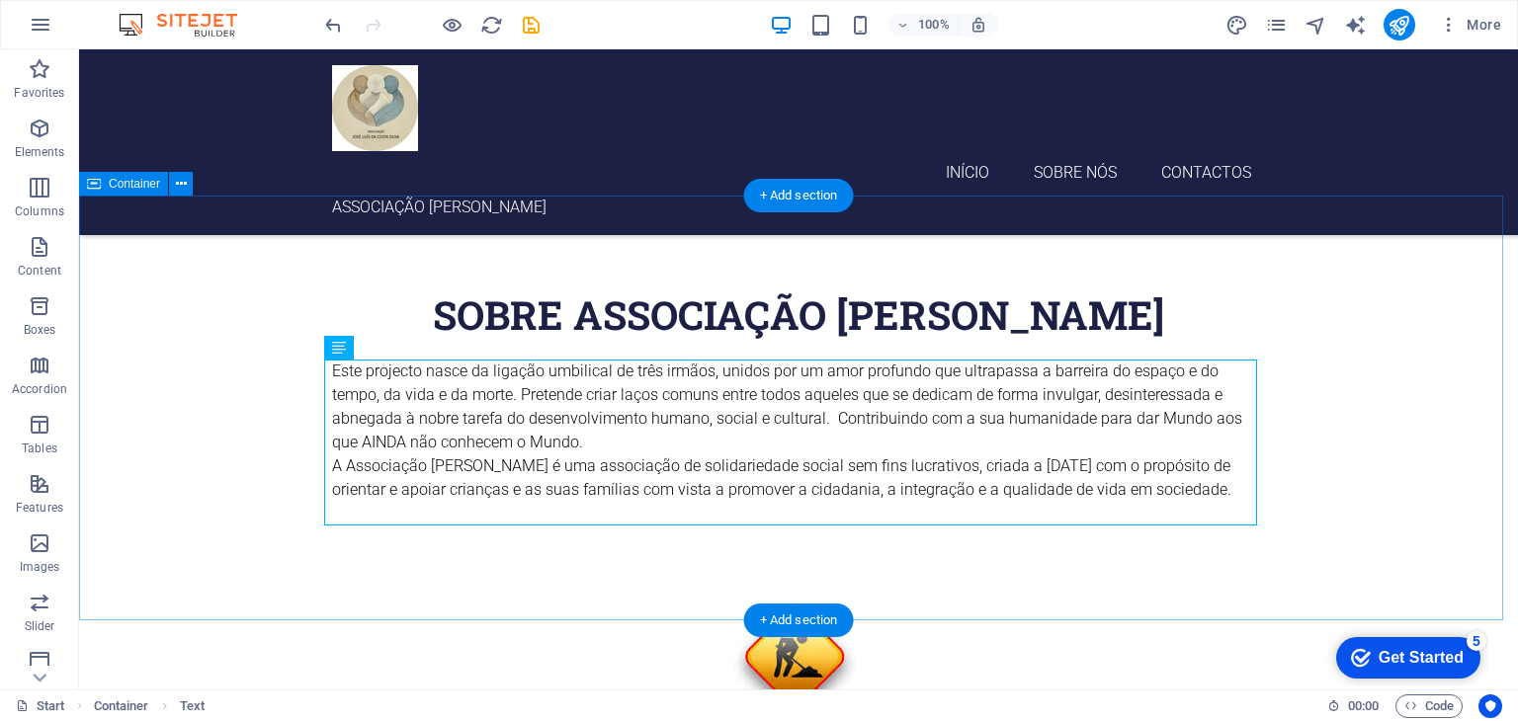
scroll to position [850, 0]
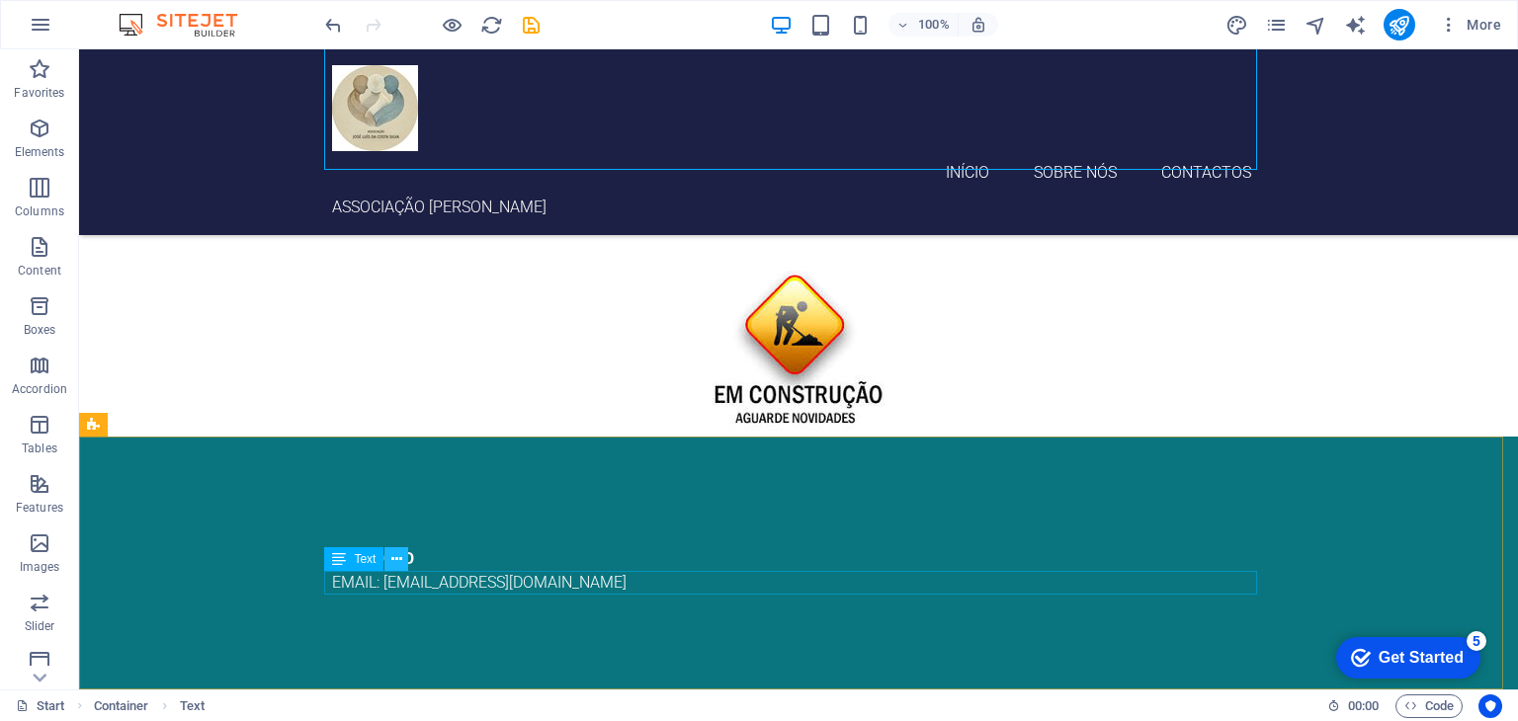
click at [399, 562] on icon at bounding box center [396, 559] width 11 height 21
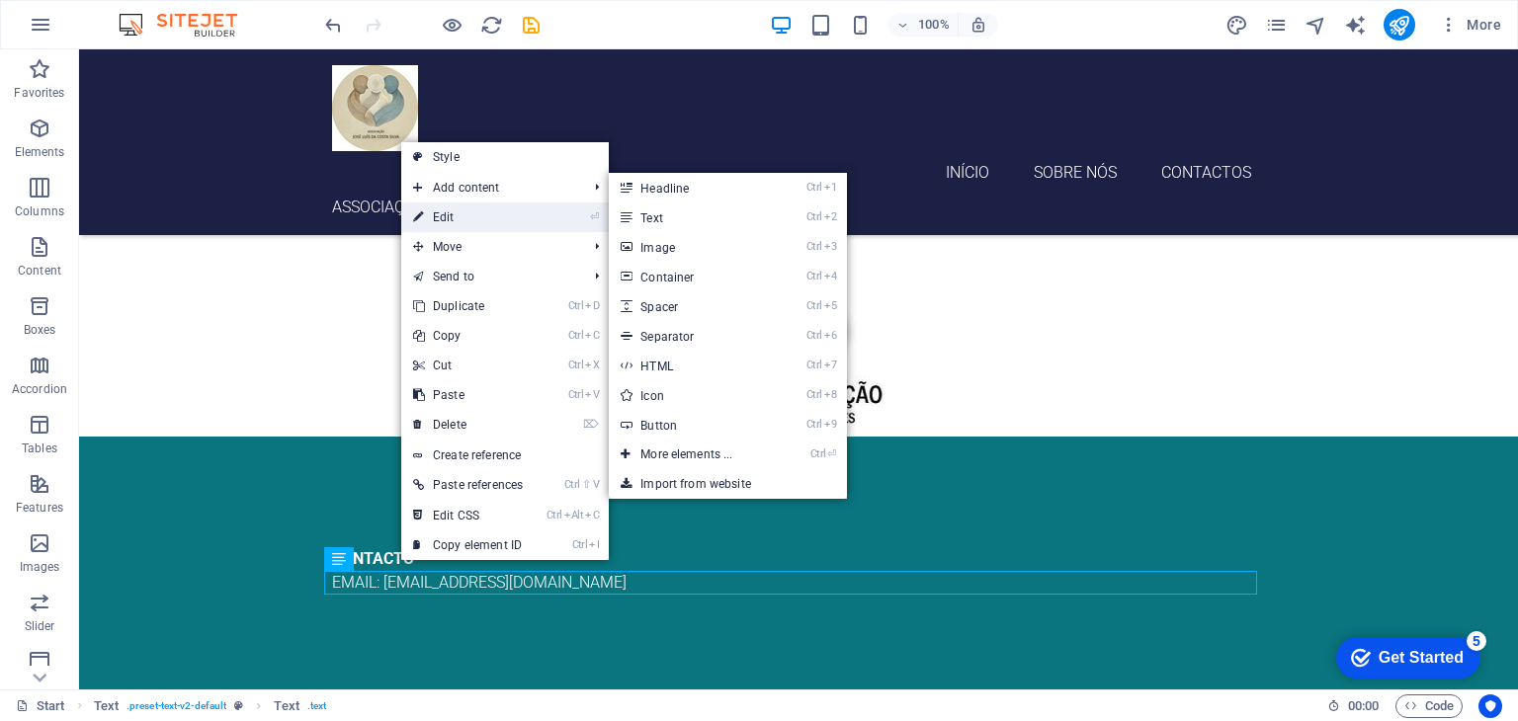
click at [479, 210] on link "⏎ Edit" at bounding box center [467, 218] width 133 height 30
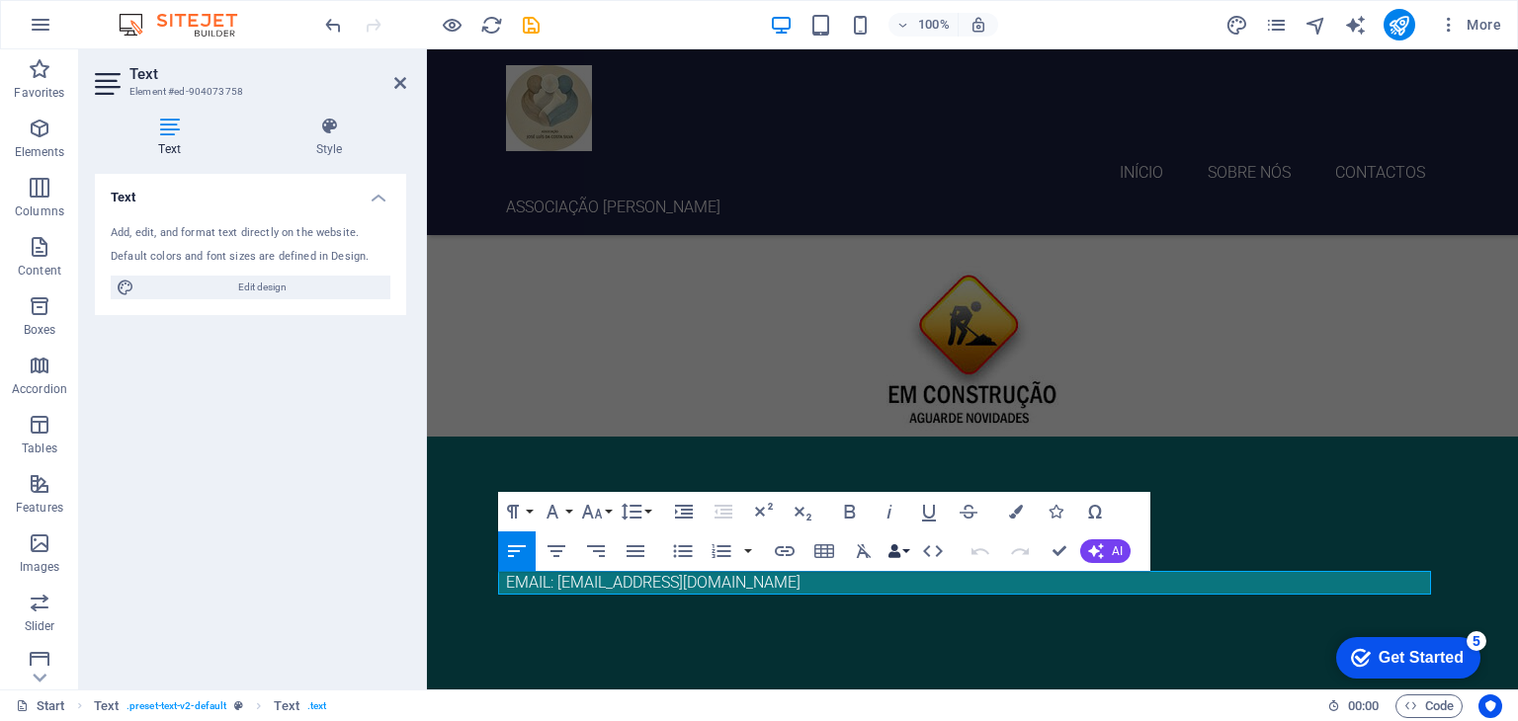
click at [909, 552] on button "Data Bindings" at bounding box center [898, 552] width 28 height 40
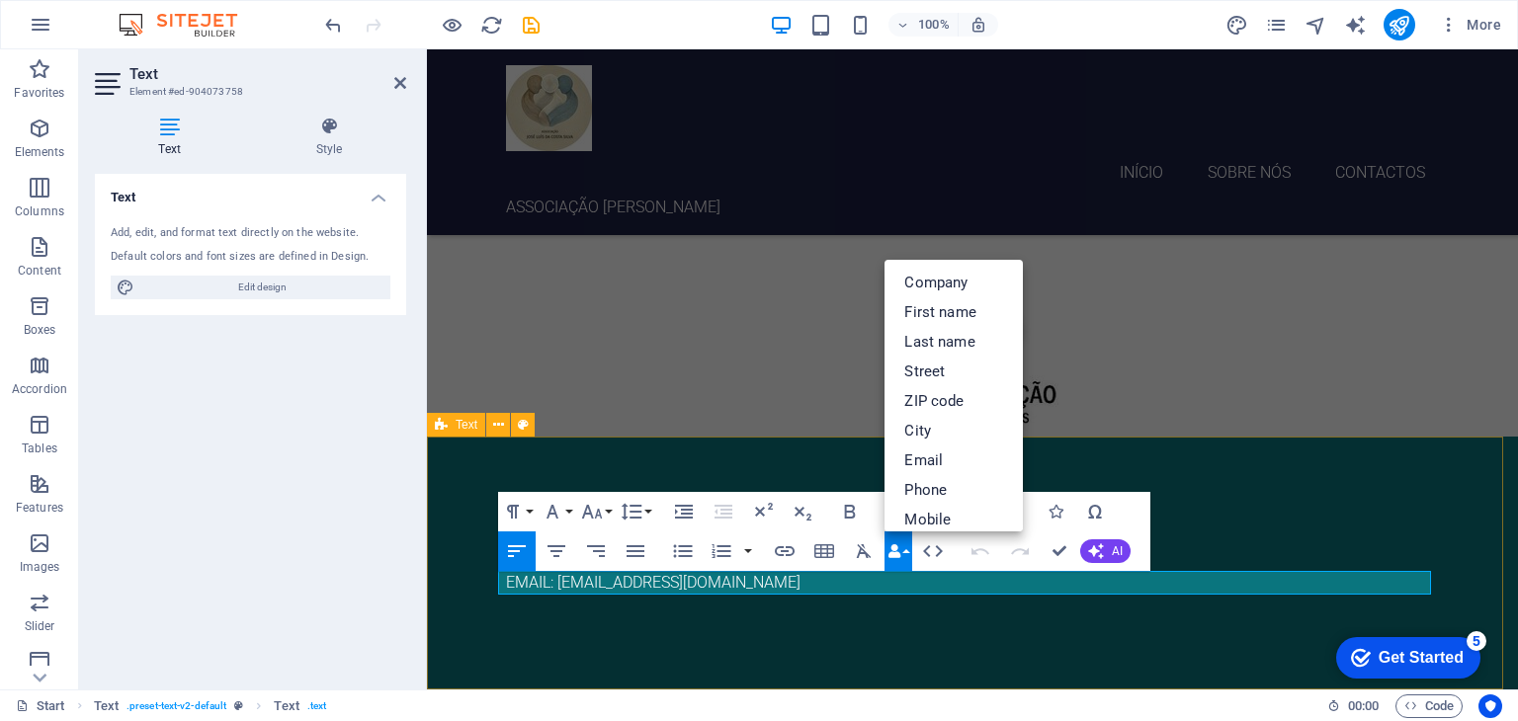
click at [1014, 629] on div "CONTACTO EMAIL: [EMAIL_ADDRESS][DOMAIN_NAME]" at bounding box center [972, 563] width 1091 height 253
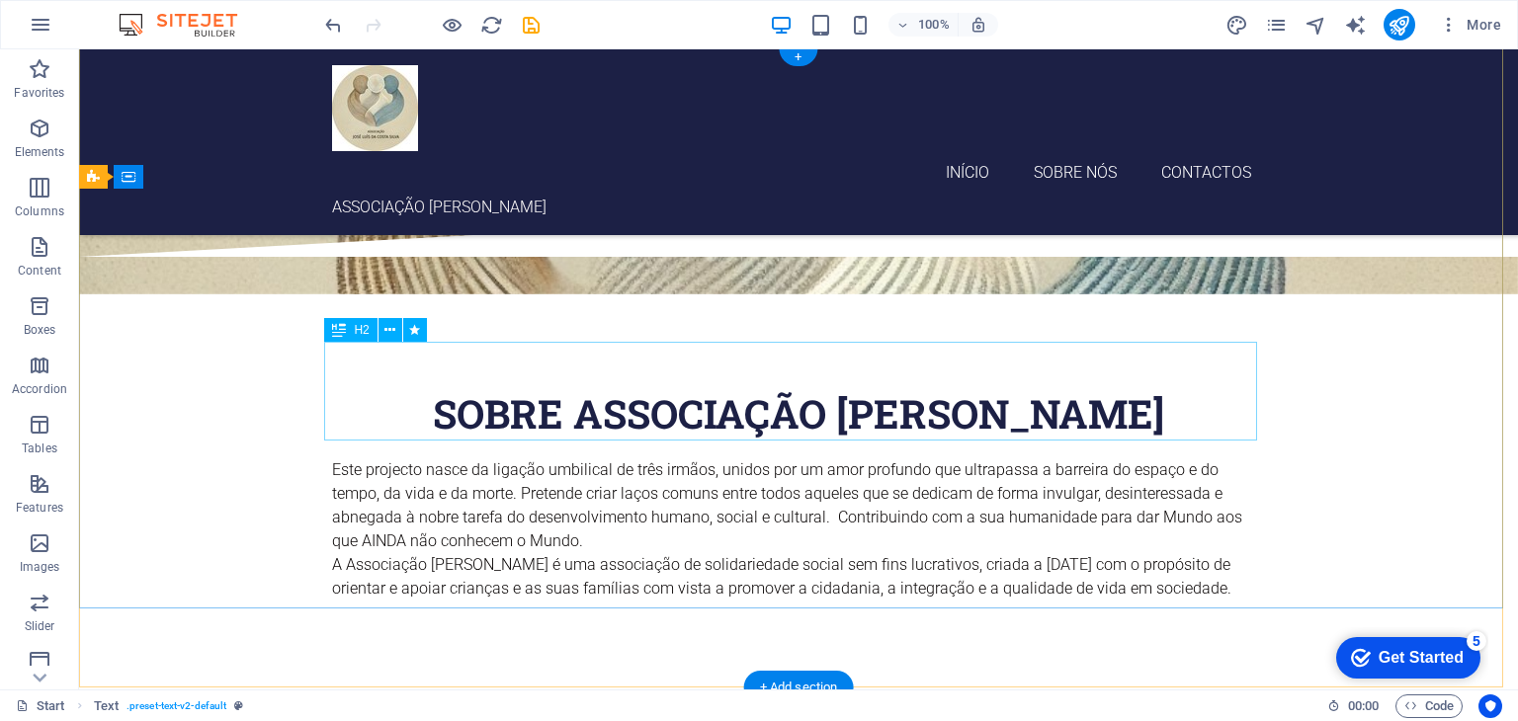
scroll to position [0, 0]
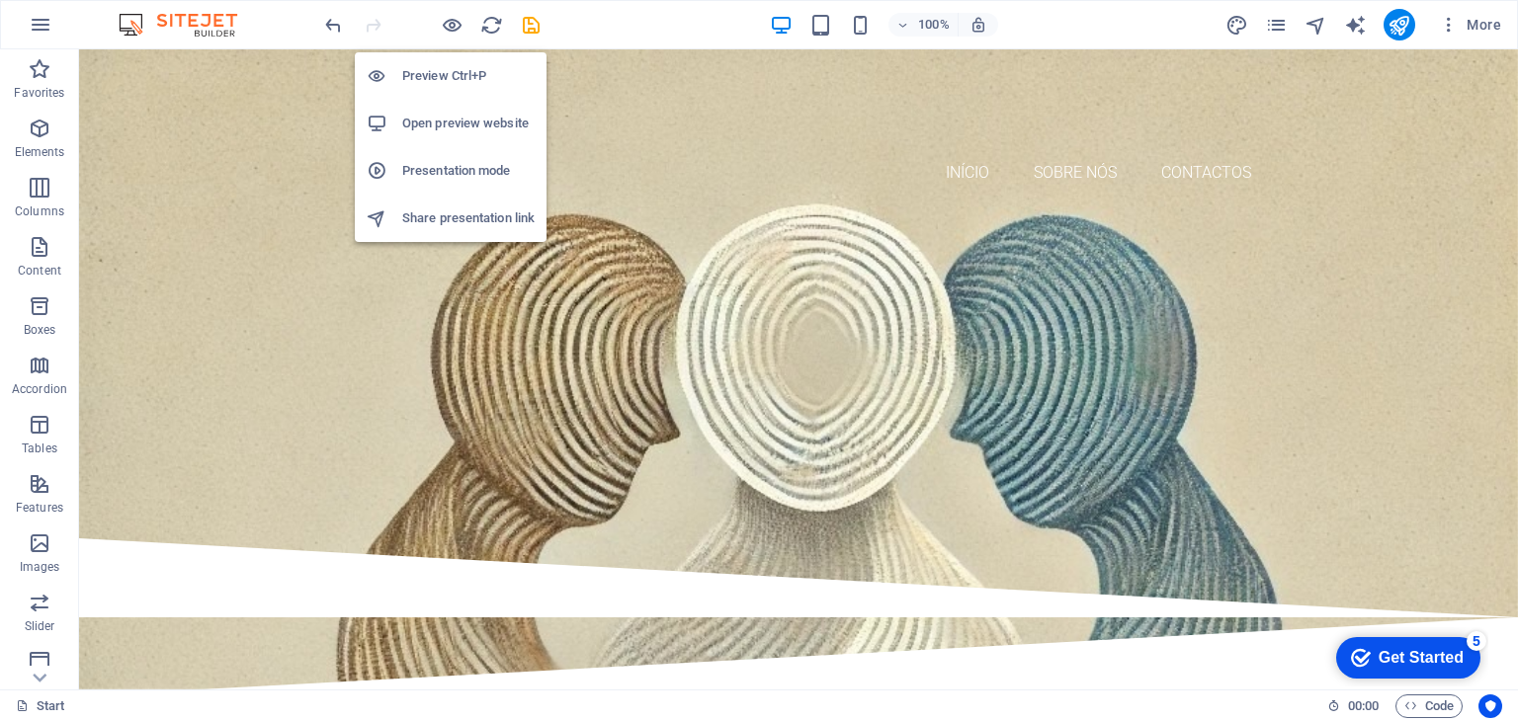
click at [437, 72] on h6 "Preview Ctrl+P" at bounding box center [468, 76] width 132 height 24
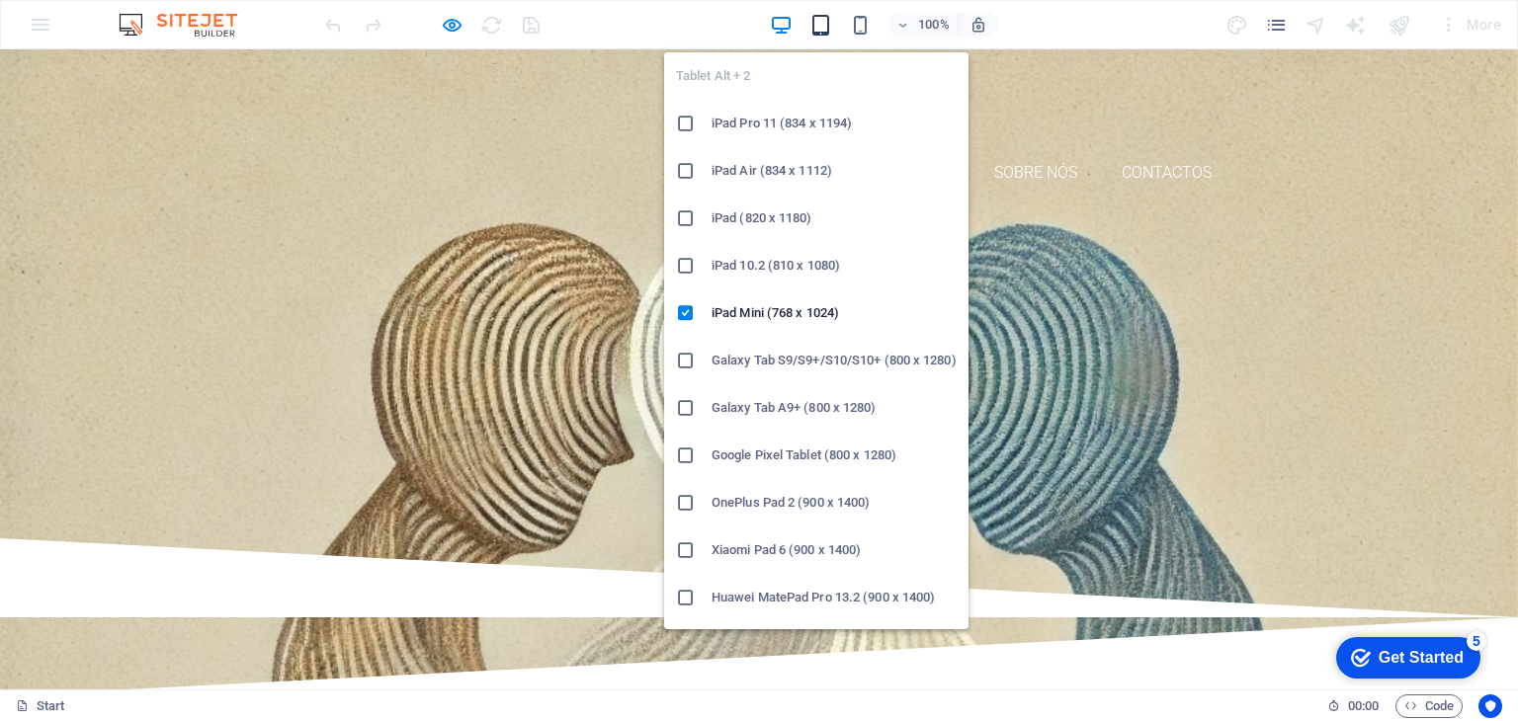
click at [821, 24] on icon "button" at bounding box center [820, 25] width 23 height 23
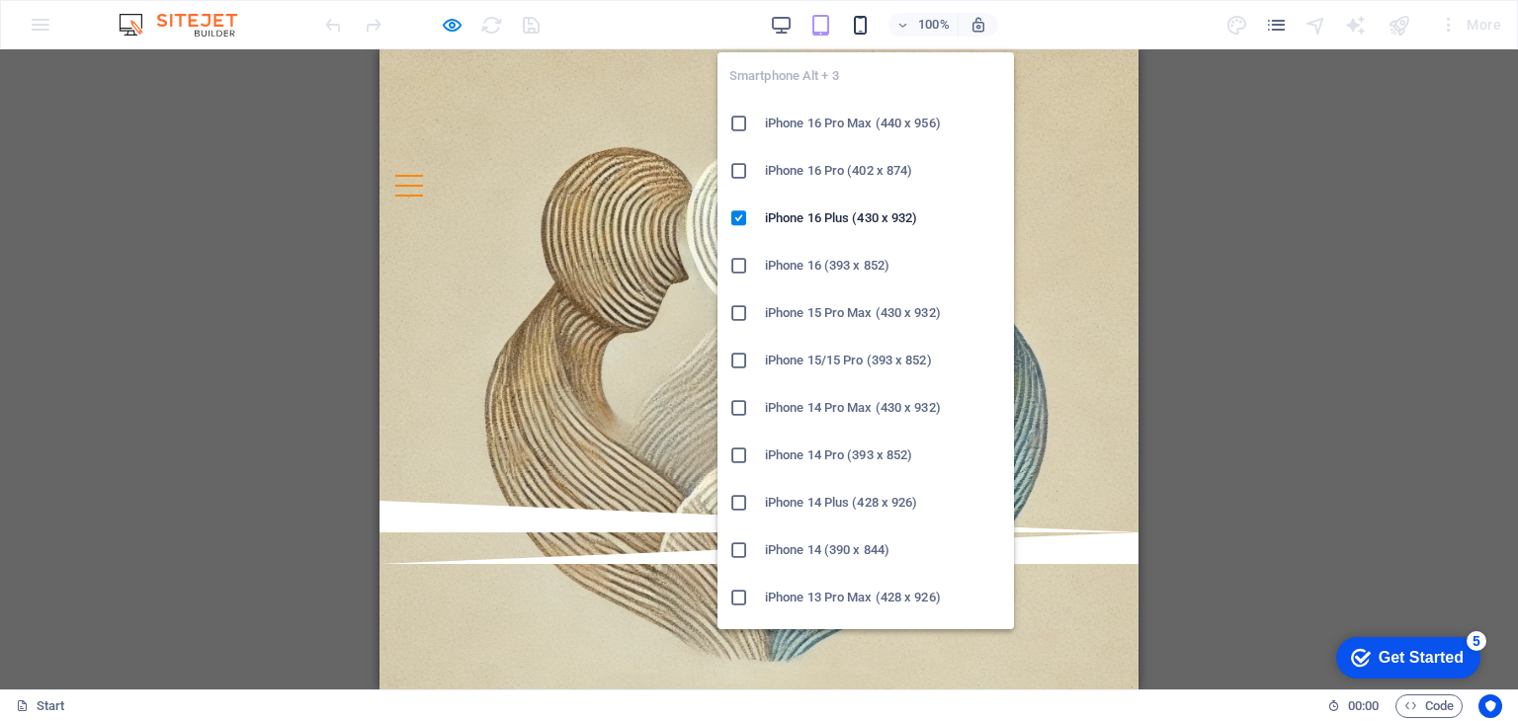
click at [858, 23] on icon "button" at bounding box center [860, 25] width 23 height 23
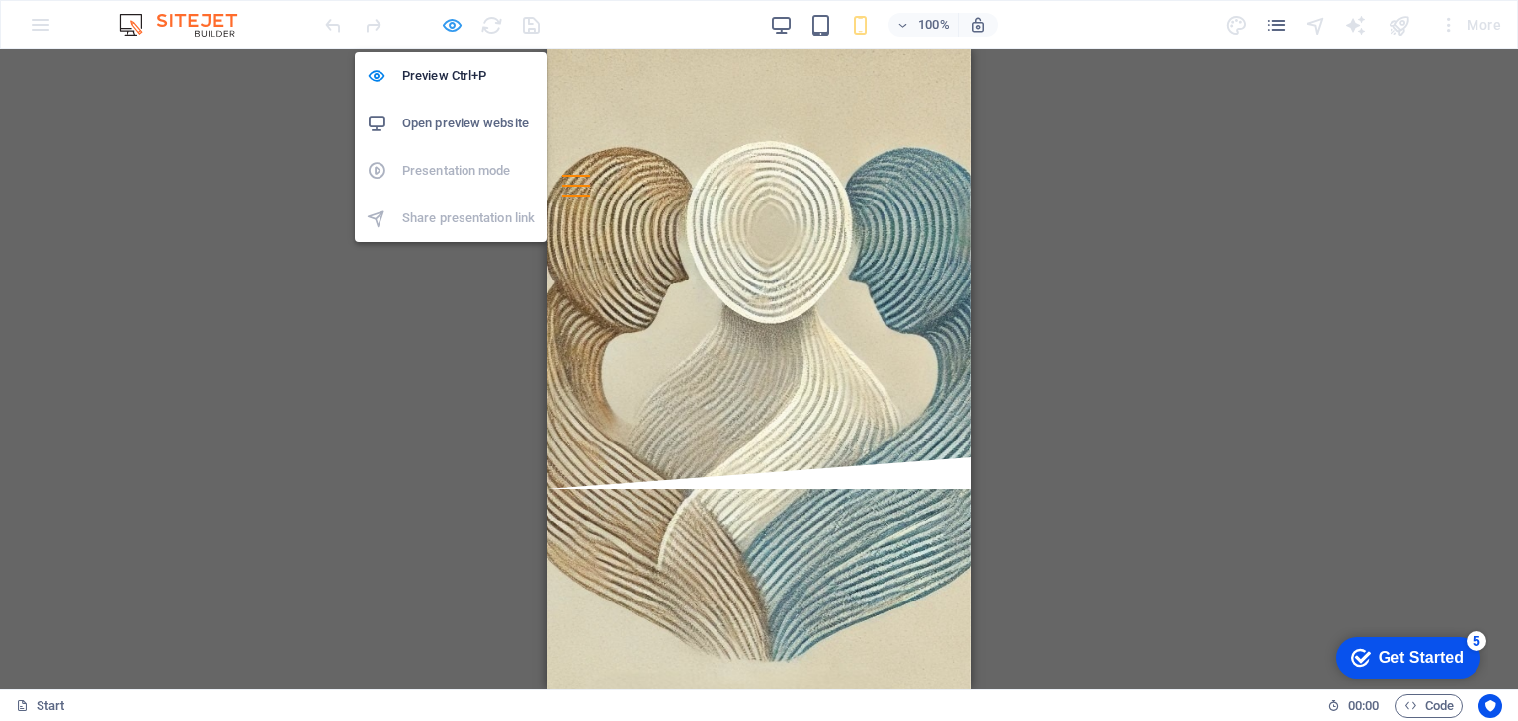
click at [453, 23] on icon "button" at bounding box center [452, 25] width 23 height 23
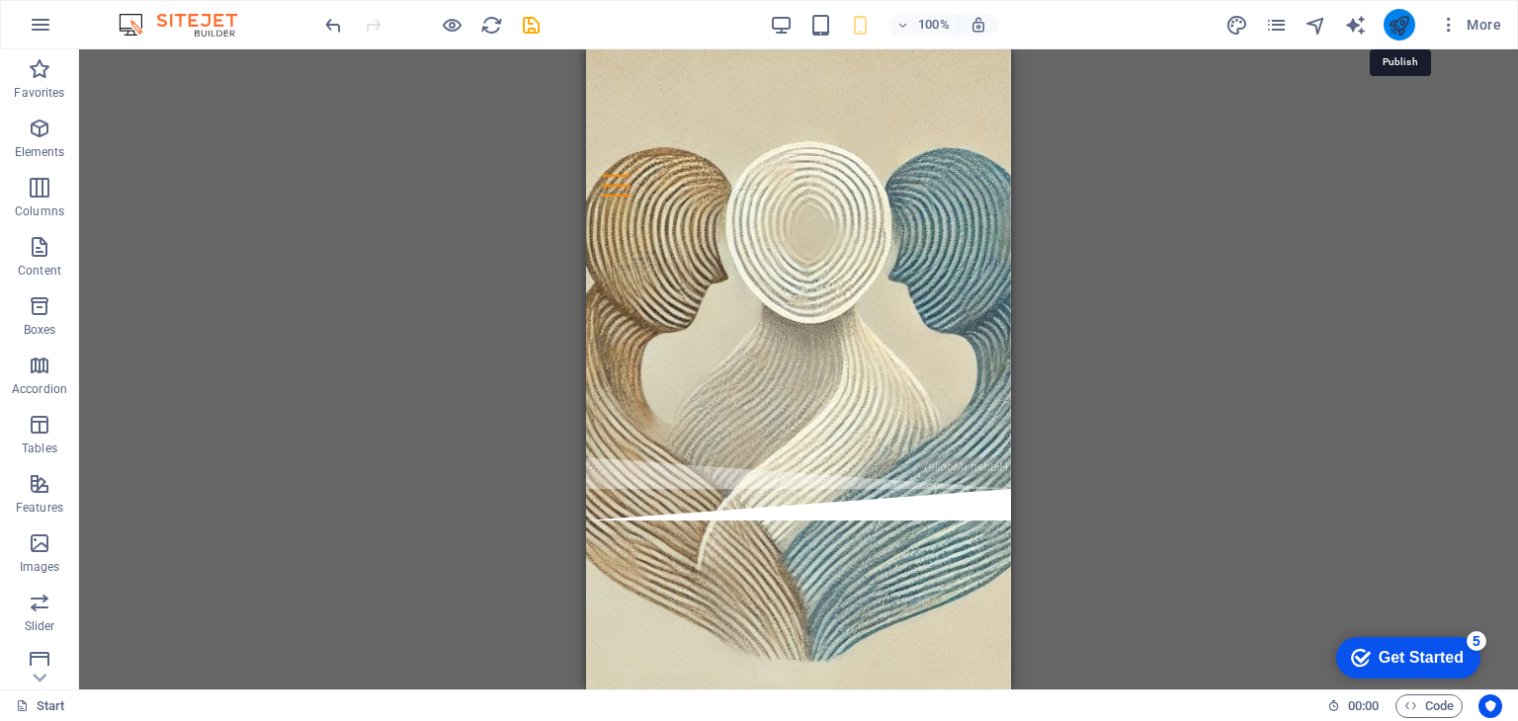
click at [1398, 21] on icon "publish" at bounding box center [1398, 25] width 23 height 23
